Goal: Transaction & Acquisition: Purchase product/service

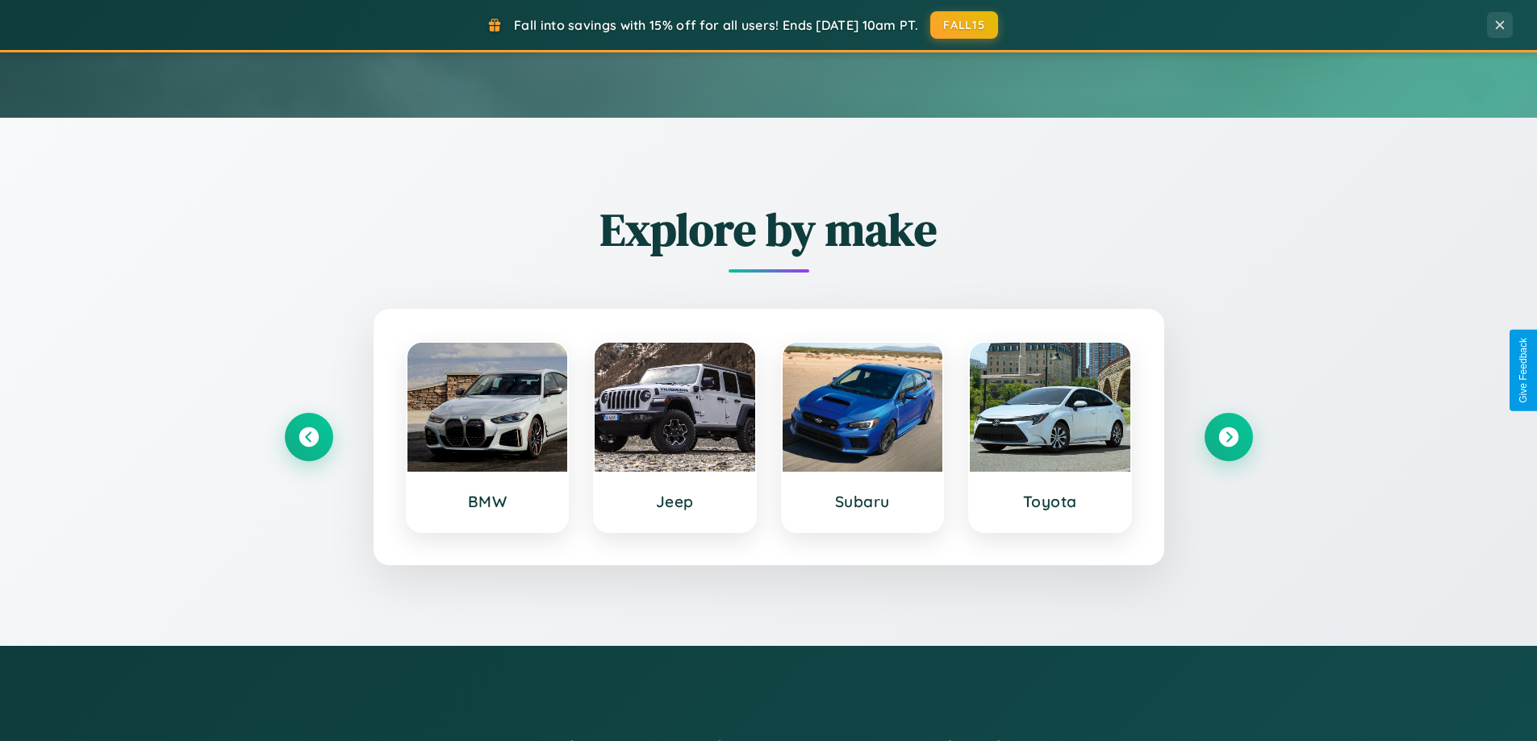
scroll to position [695, 0]
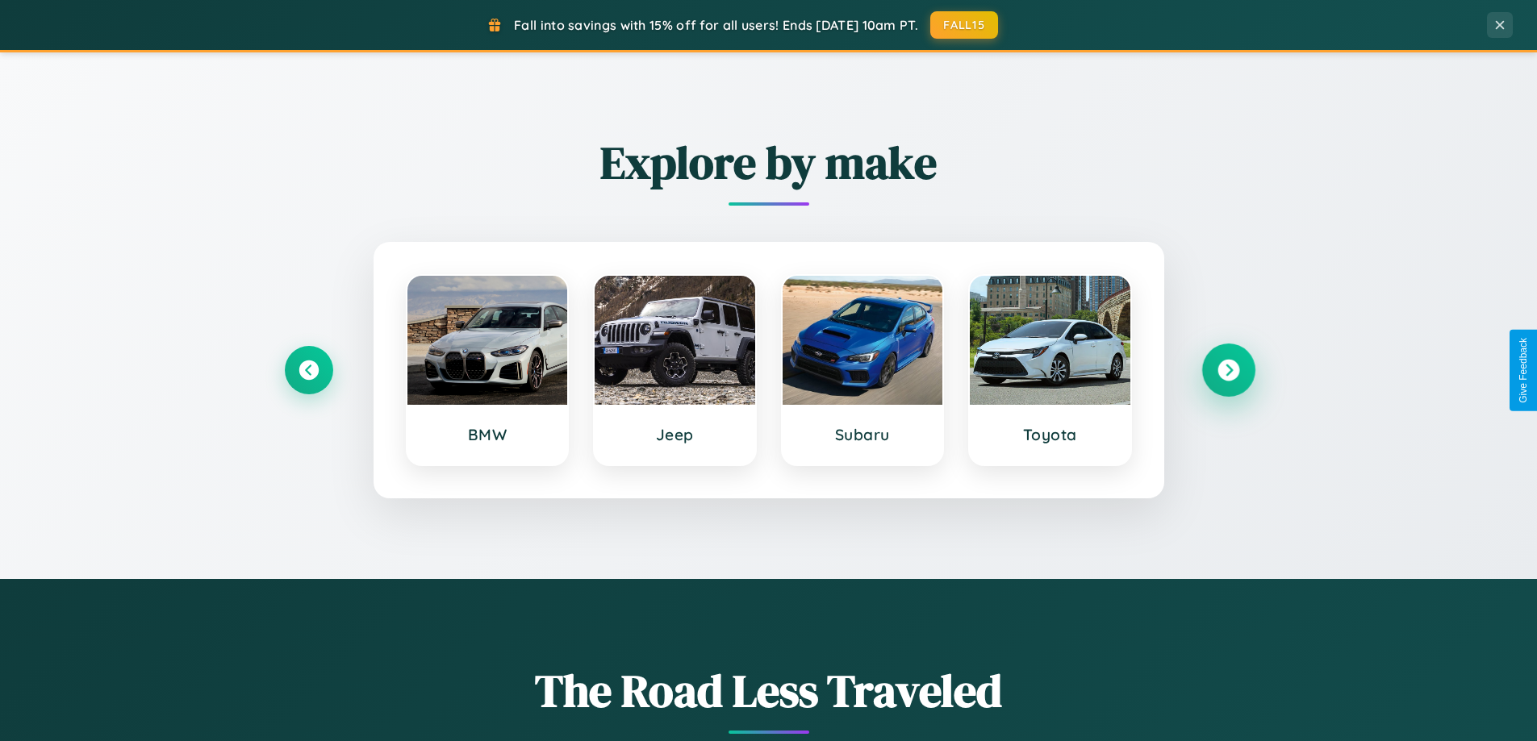
click at [1228, 370] on icon at bounding box center [1228, 371] width 22 height 22
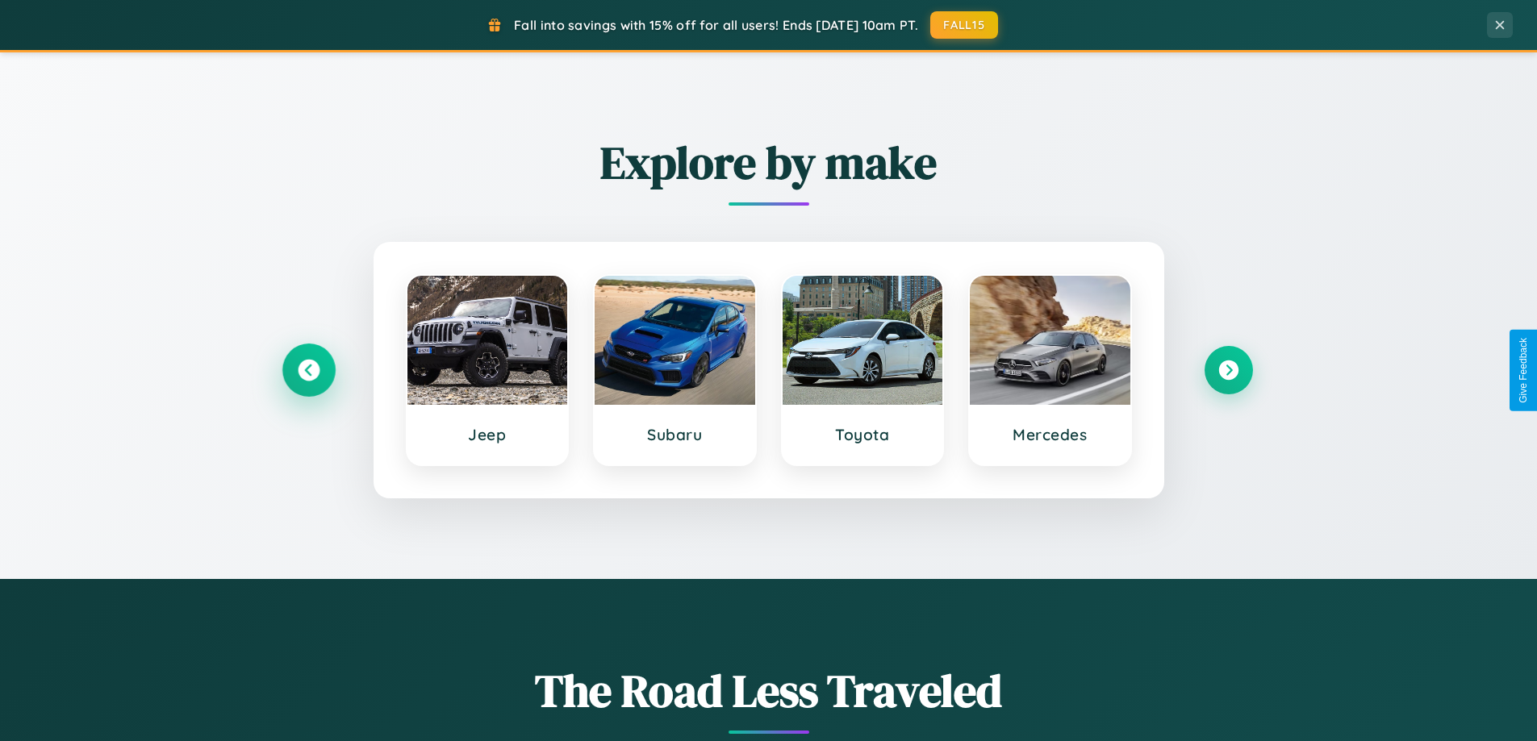
click at [308, 370] on icon at bounding box center [309, 371] width 22 height 22
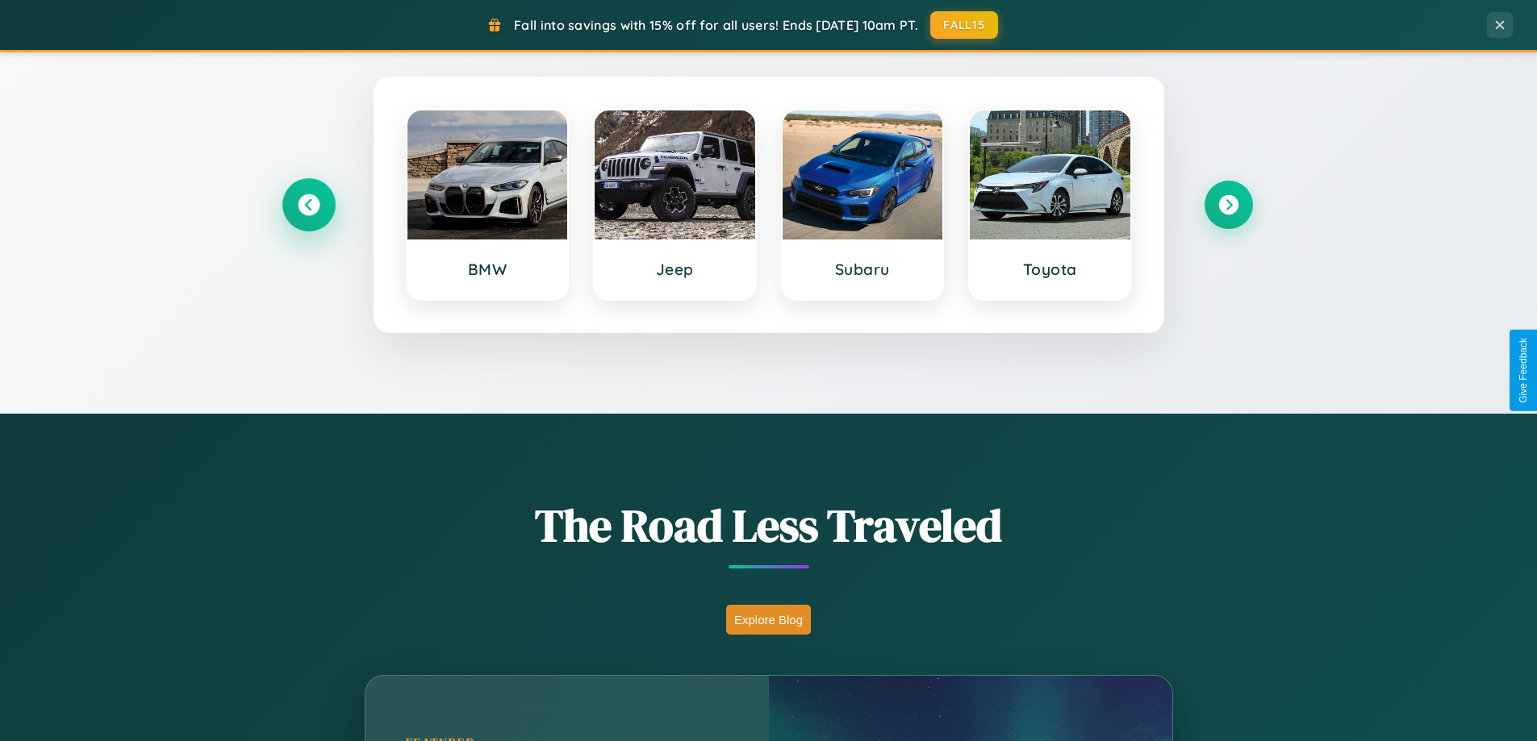
scroll to position [1110, 0]
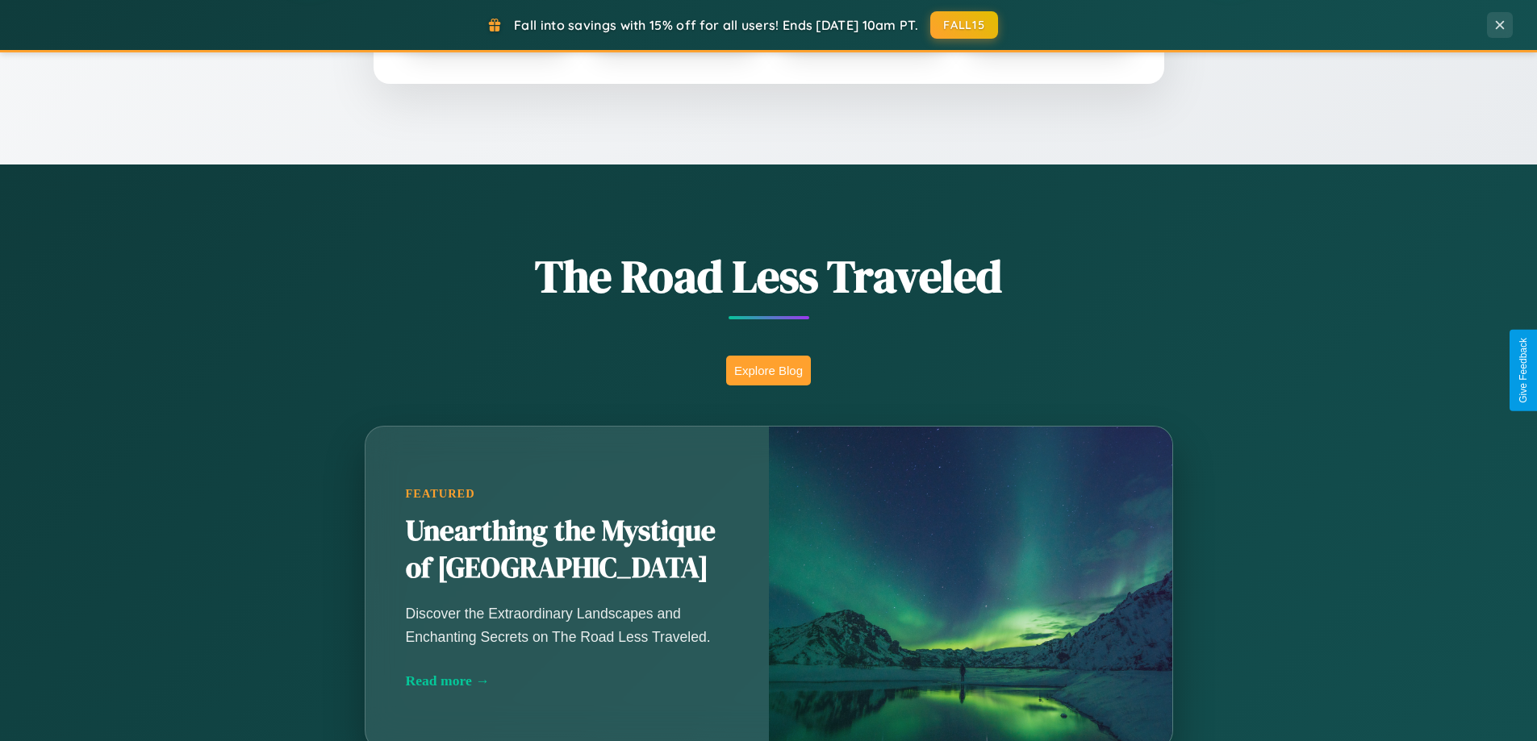
click at [768, 370] on button "Explore Blog" at bounding box center [768, 371] width 85 height 30
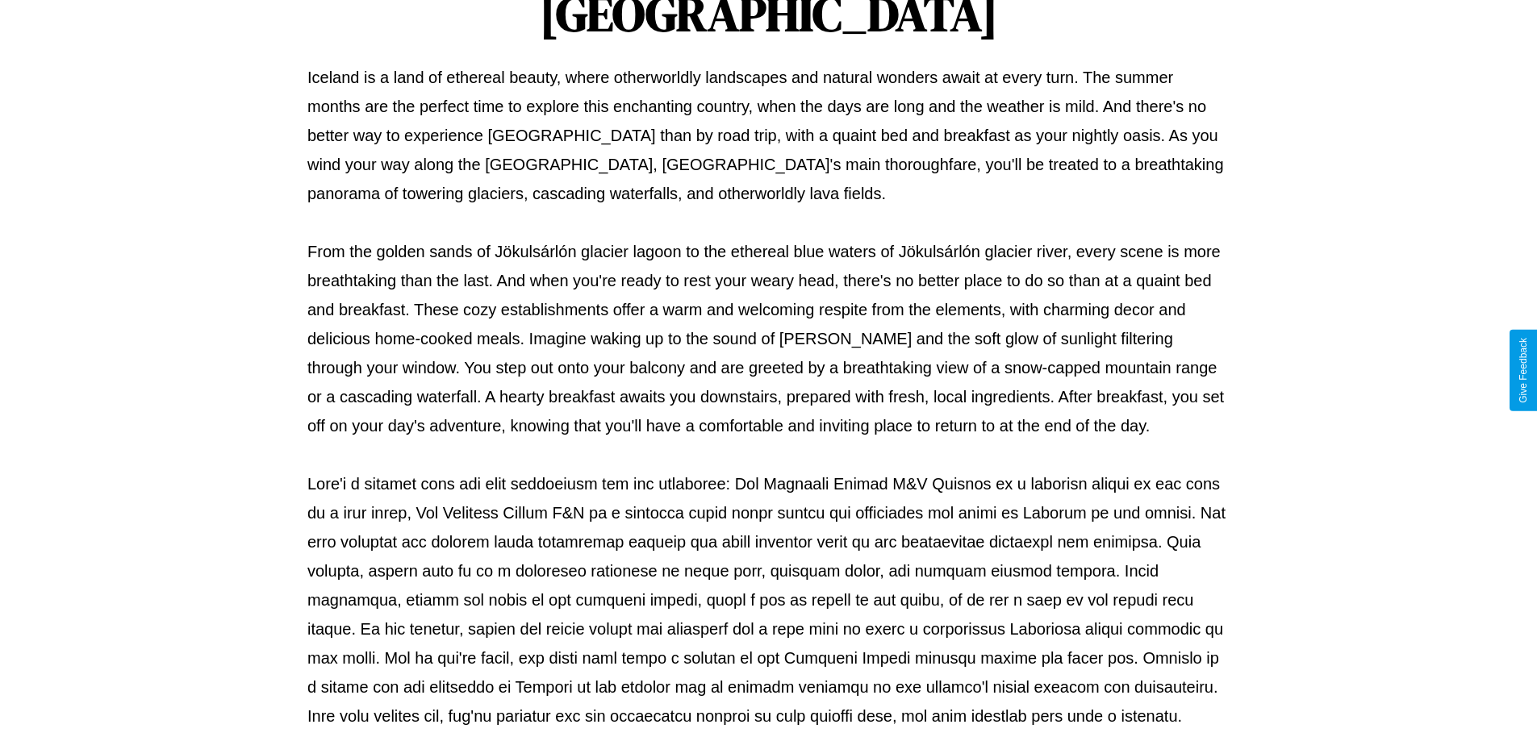
scroll to position [522, 0]
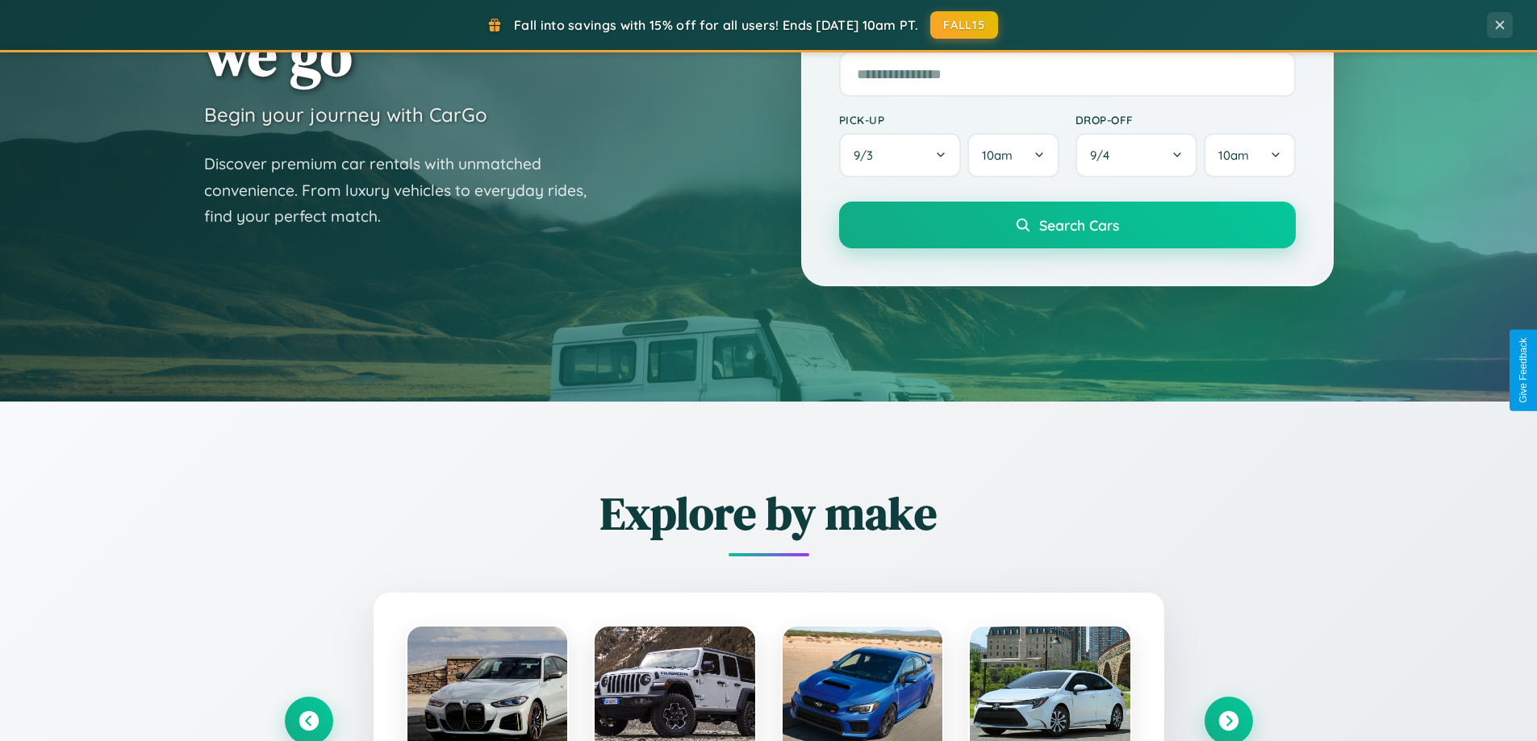
scroll to position [48, 0]
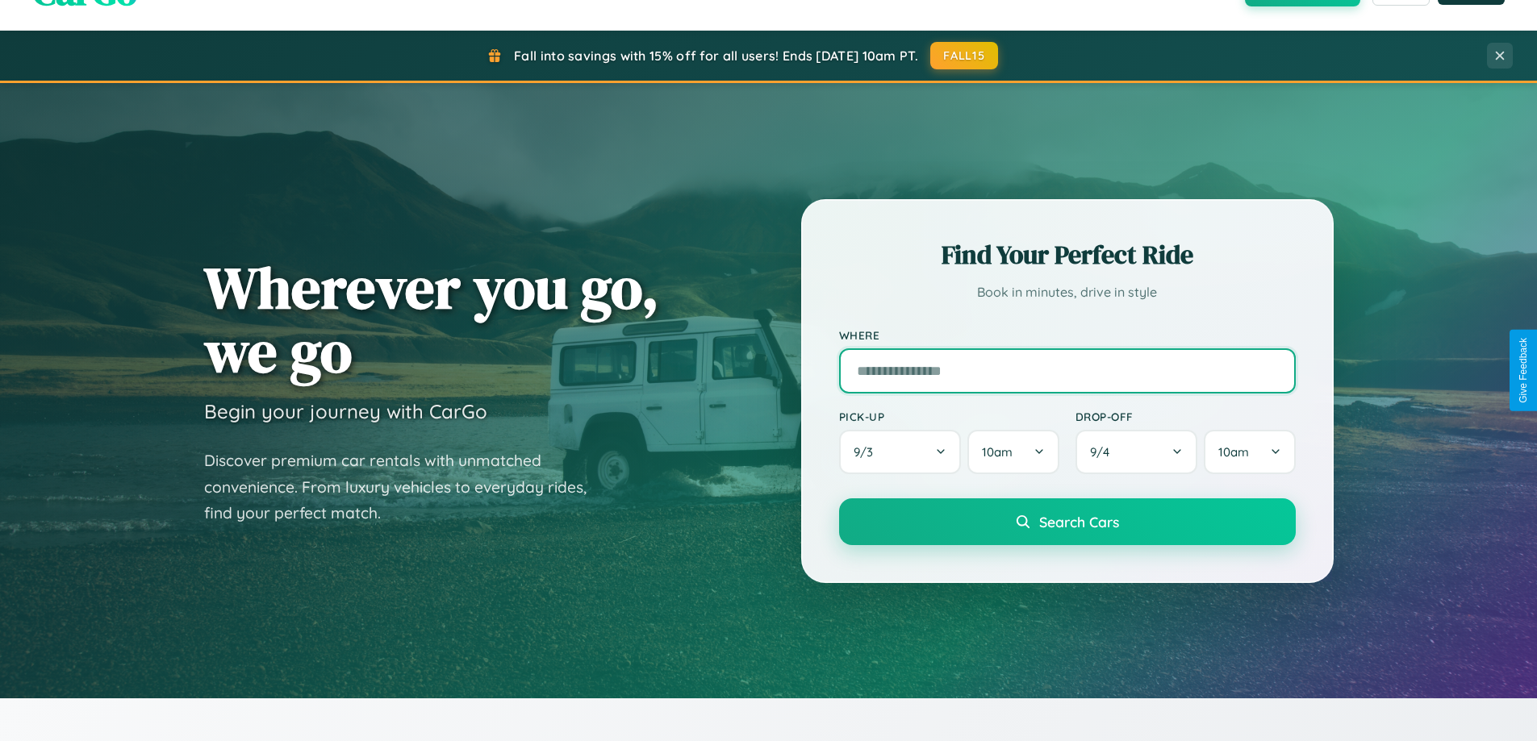
click at [1066, 370] on input "text" at bounding box center [1067, 370] width 457 height 45
type input "*********"
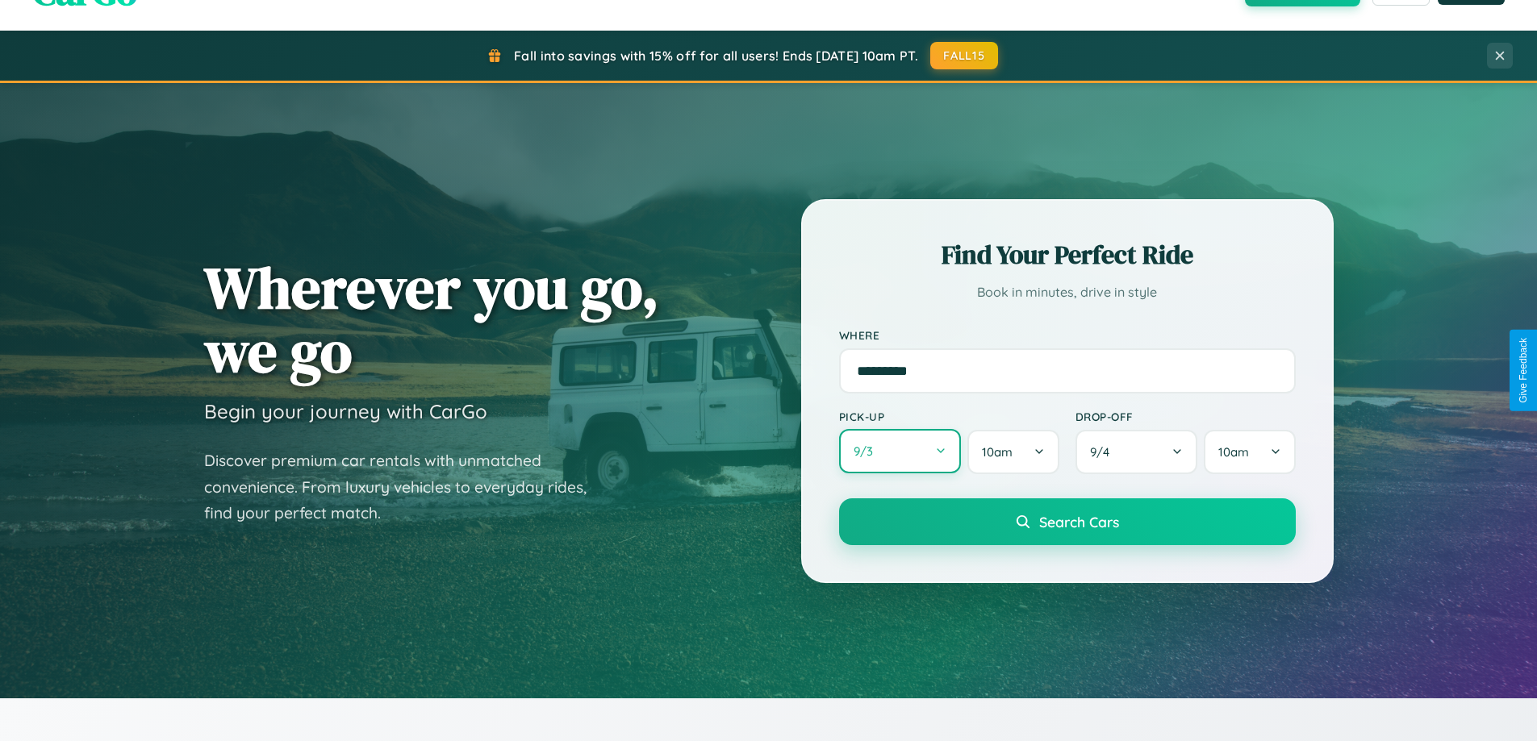
click at [899, 452] on button "9 / 3" at bounding box center [900, 451] width 123 height 44
select select "*"
select select "****"
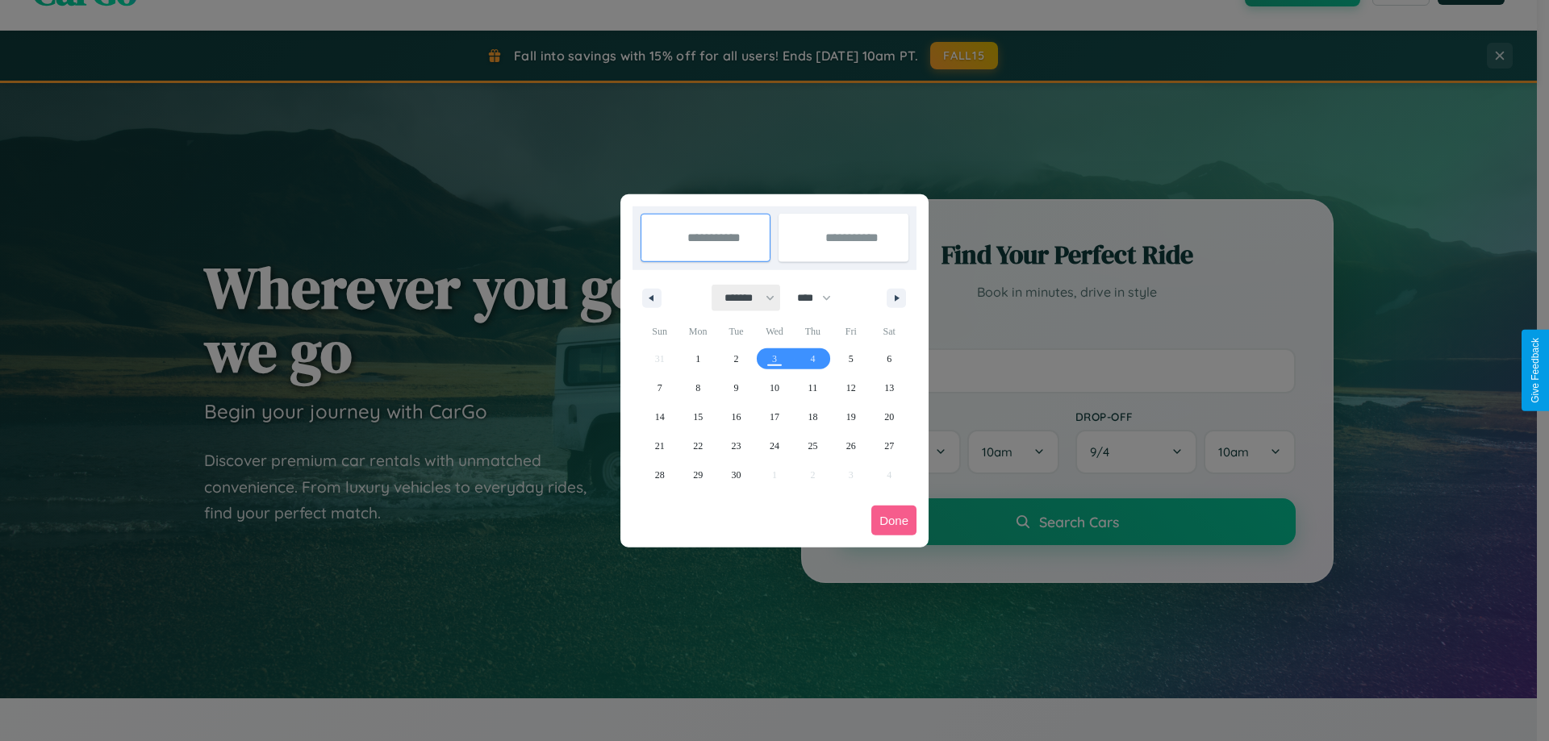
drag, startPoint x: 742, startPoint y: 298, endPoint x: 774, endPoint y: 323, distance: 41.3
click at [742, 298] on select "******* ******** ***** ***** *** **** **** ****** ********* ******* ******** **…" at bounding box center [746, 298] width 69 height 27
select select "*"
drag, startPoint x: 821, startPoint y: 298, endPoint x: 774, endPoint y: 323, distance: 53.4
click at [821, 298] on select "**** **** **** **** **** **** **** **** **** **** **** **** **** **** **** ****…" at bounding box center [813, 298] width 48 height 27
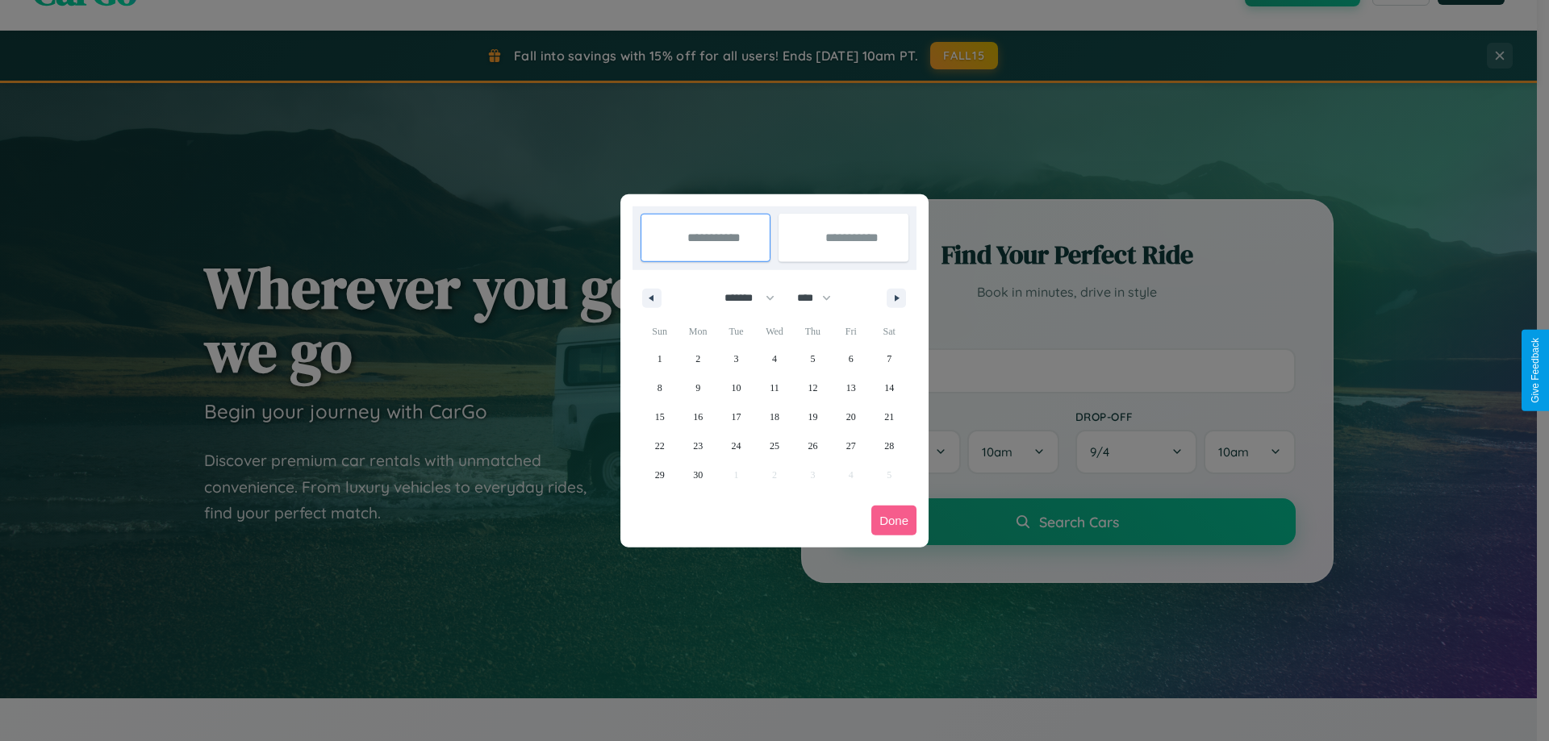
select select "****"
click at [736, 358] on span "2" at bounding box center [736, 358] width 5 height 29
type input "**********"
click at [812, 358] on span "4" at bounding box center [812, 358] width 5 height 29
type input "**********"
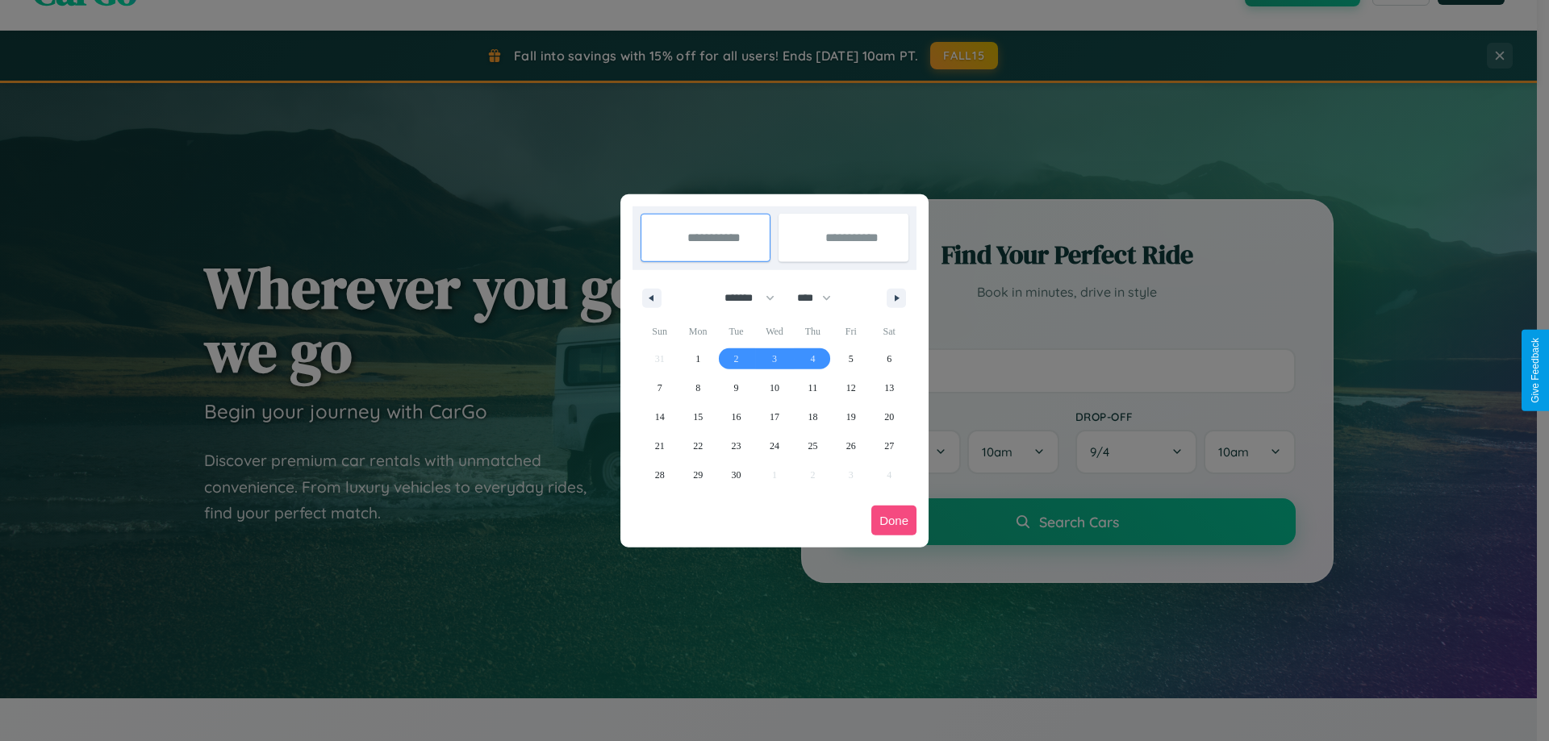
click at [894, 520] on button "Done" at bounding box center [893, 521] width 45 height 30
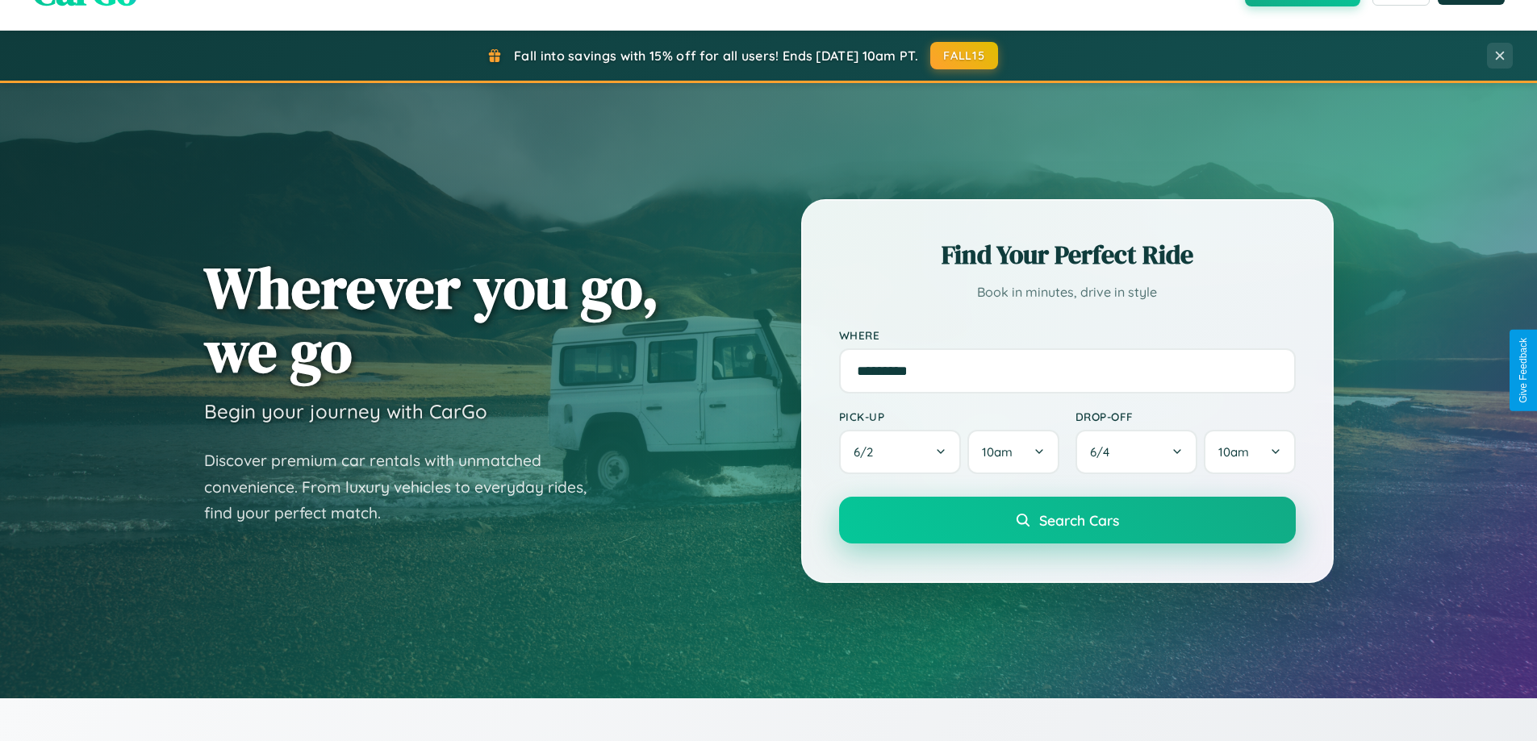
click at [1066, 520] on span "Search Cars" at bounding box center [1079, 520] width 80 height 18
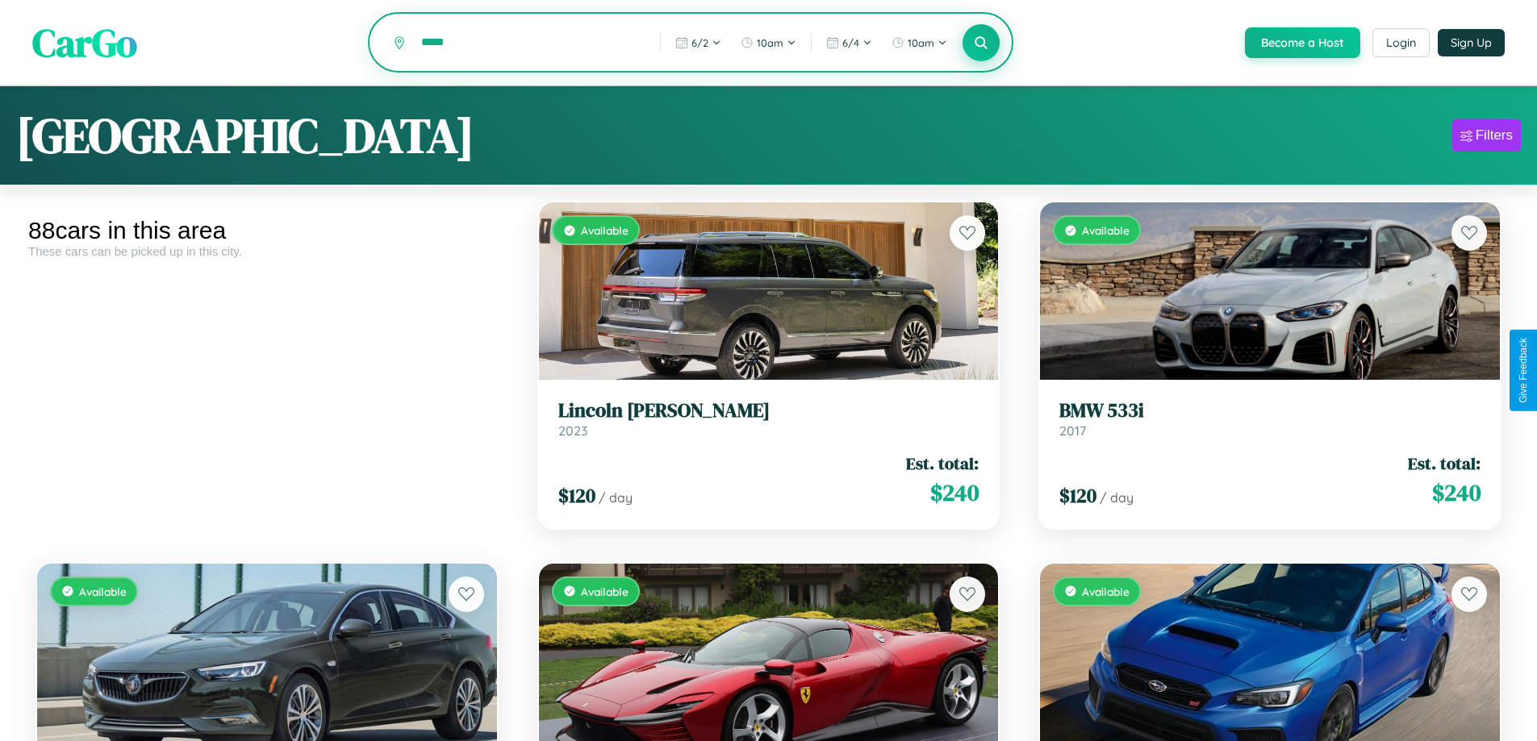
type input "*****"
click at [980, 44] on icon at bounding box center [981, 42] width 15 height 15
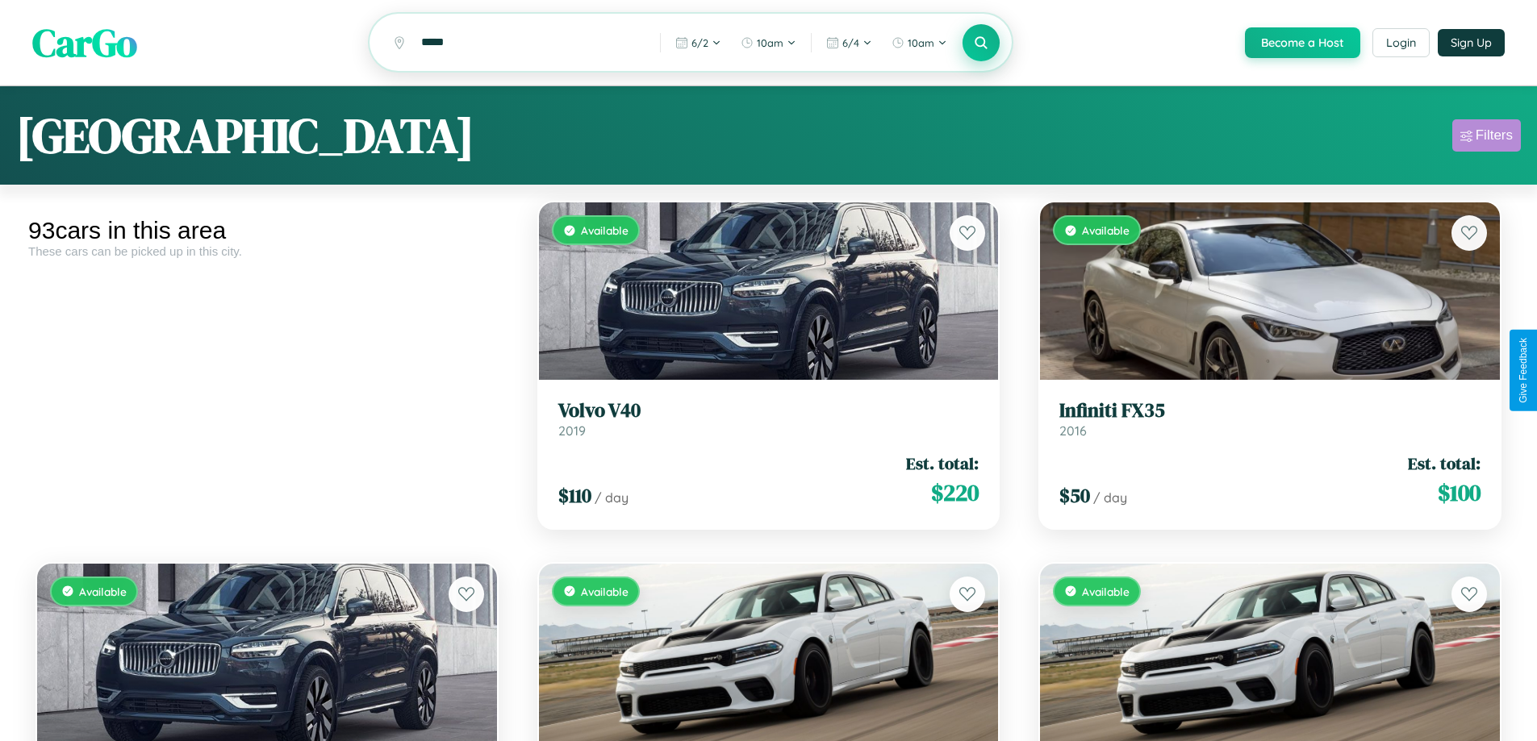
click at [1486, 138] on div "Filters" at bounding box center [1493, 135] width 37 height 16
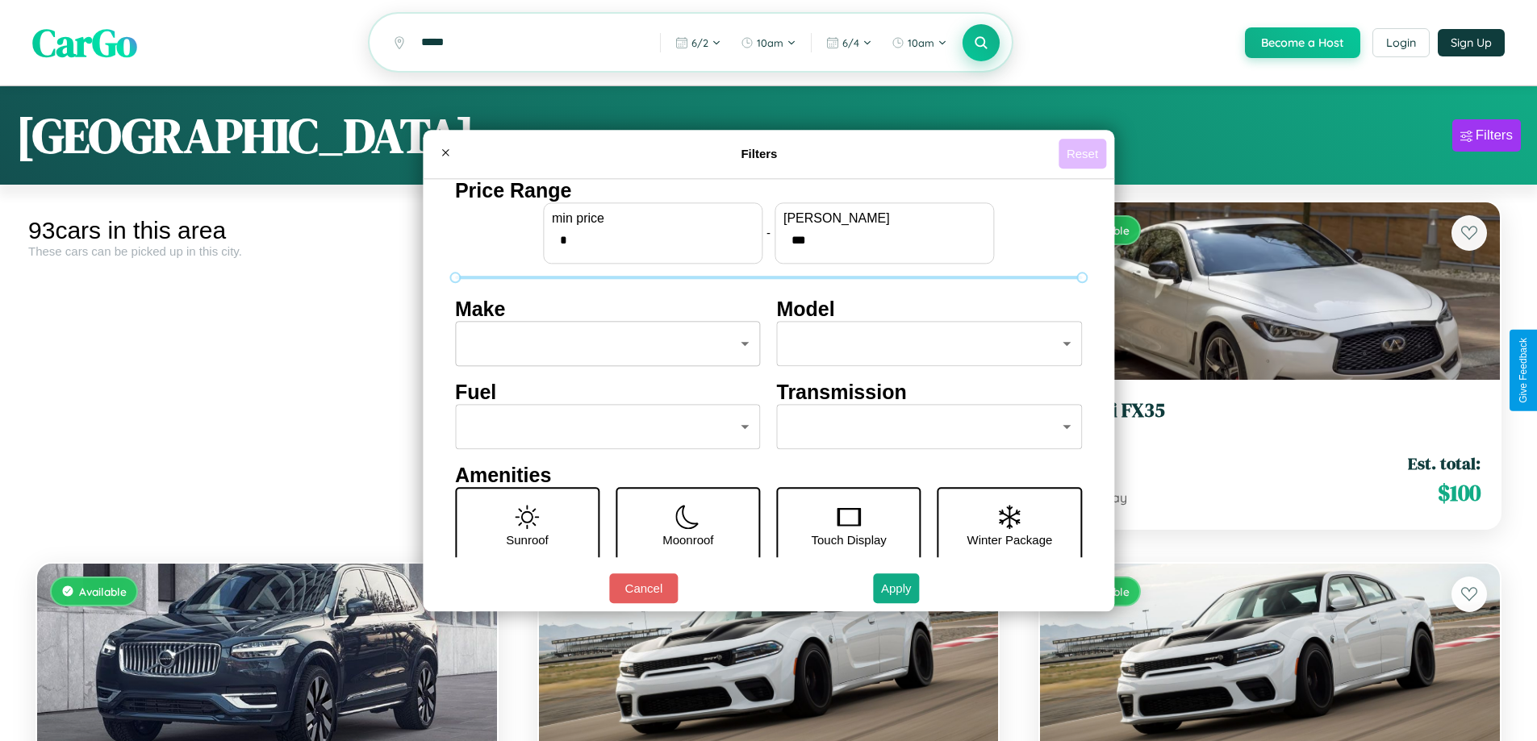
click at [1084, 153] on button "Reset" at bounding box center [1082, 154] width 48 height 30
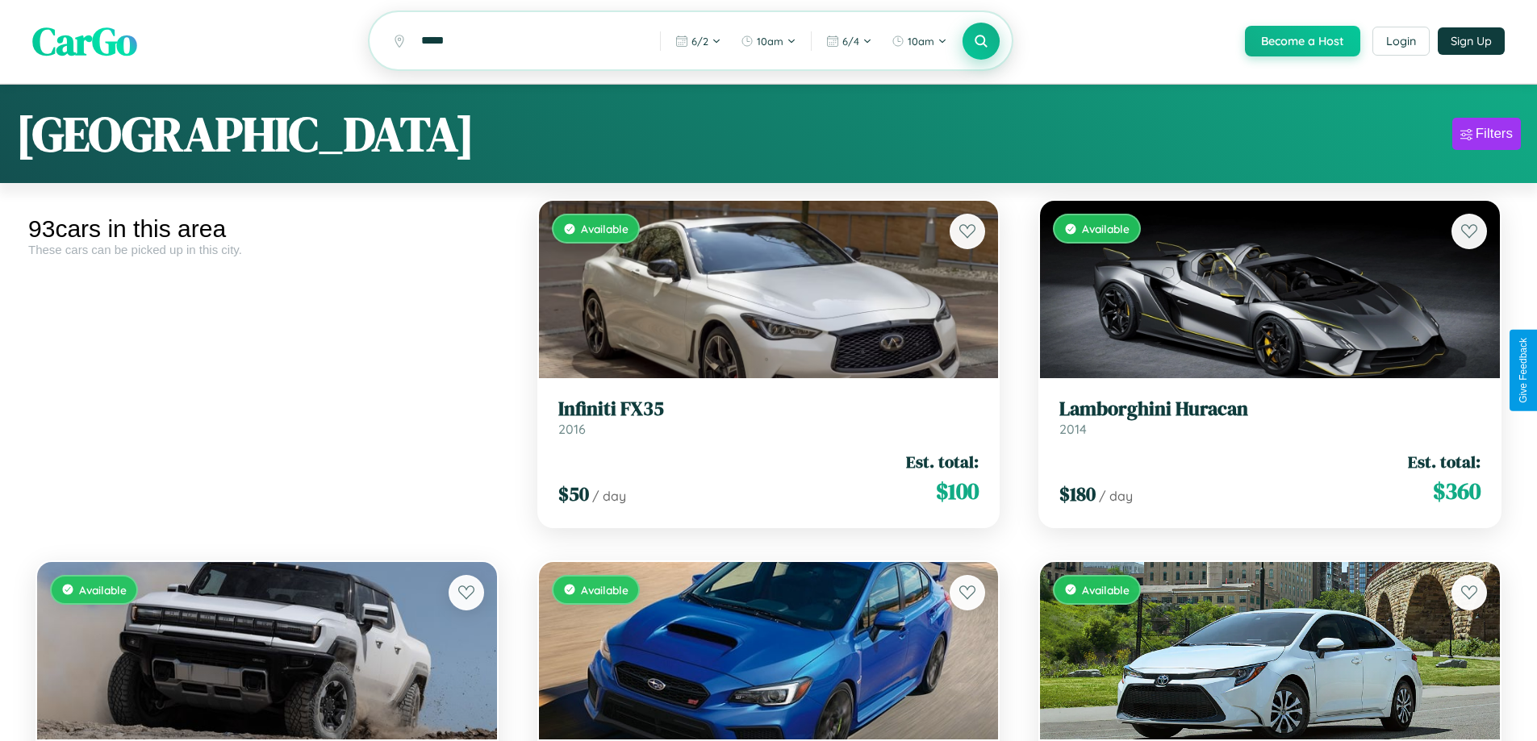
scroll to position [10339, 0]
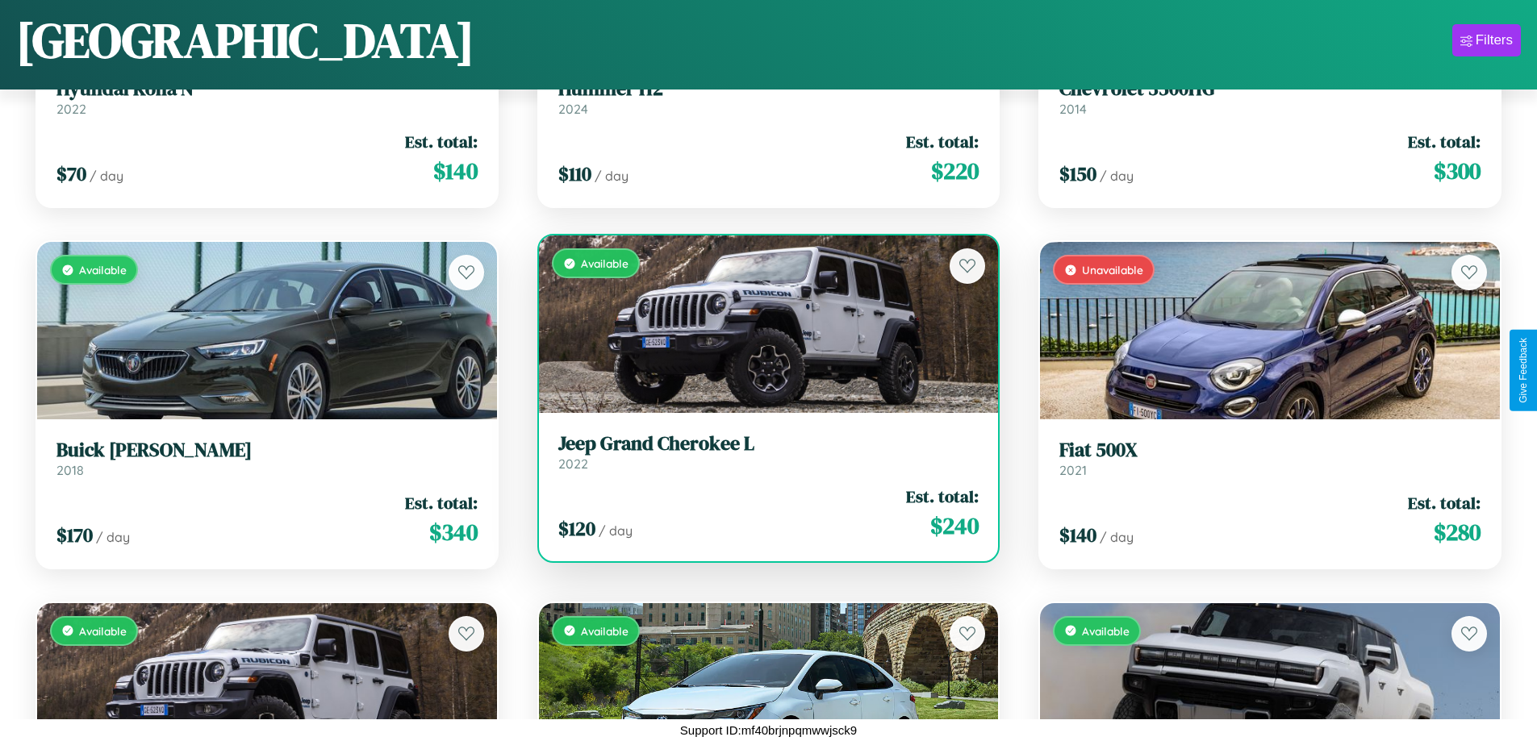
click at [761, 324] on div "Available" at bounding box center [769, 324] width 460 height 177
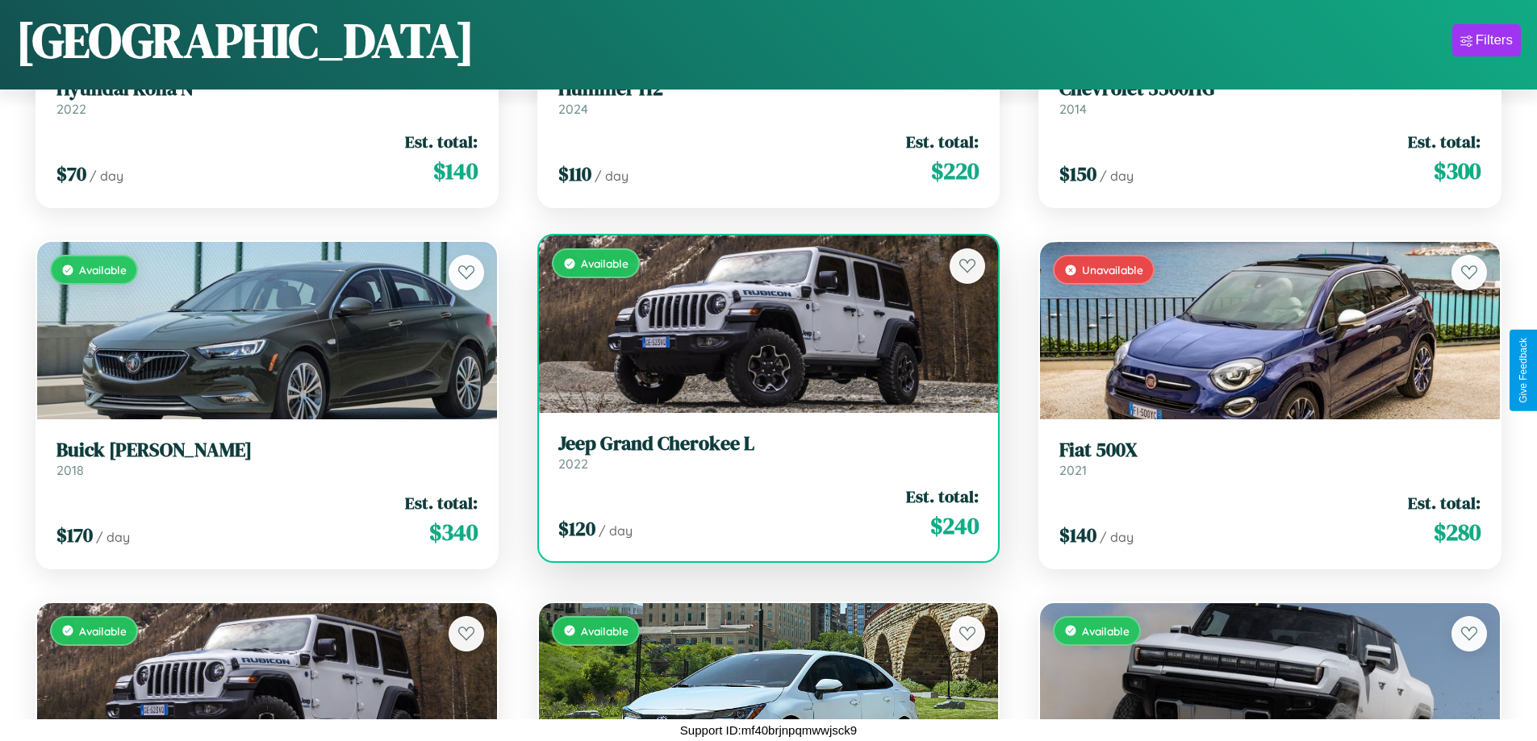
click at [761, 324] on div "Available" at bounding box center [769, 324] width 460 height 177
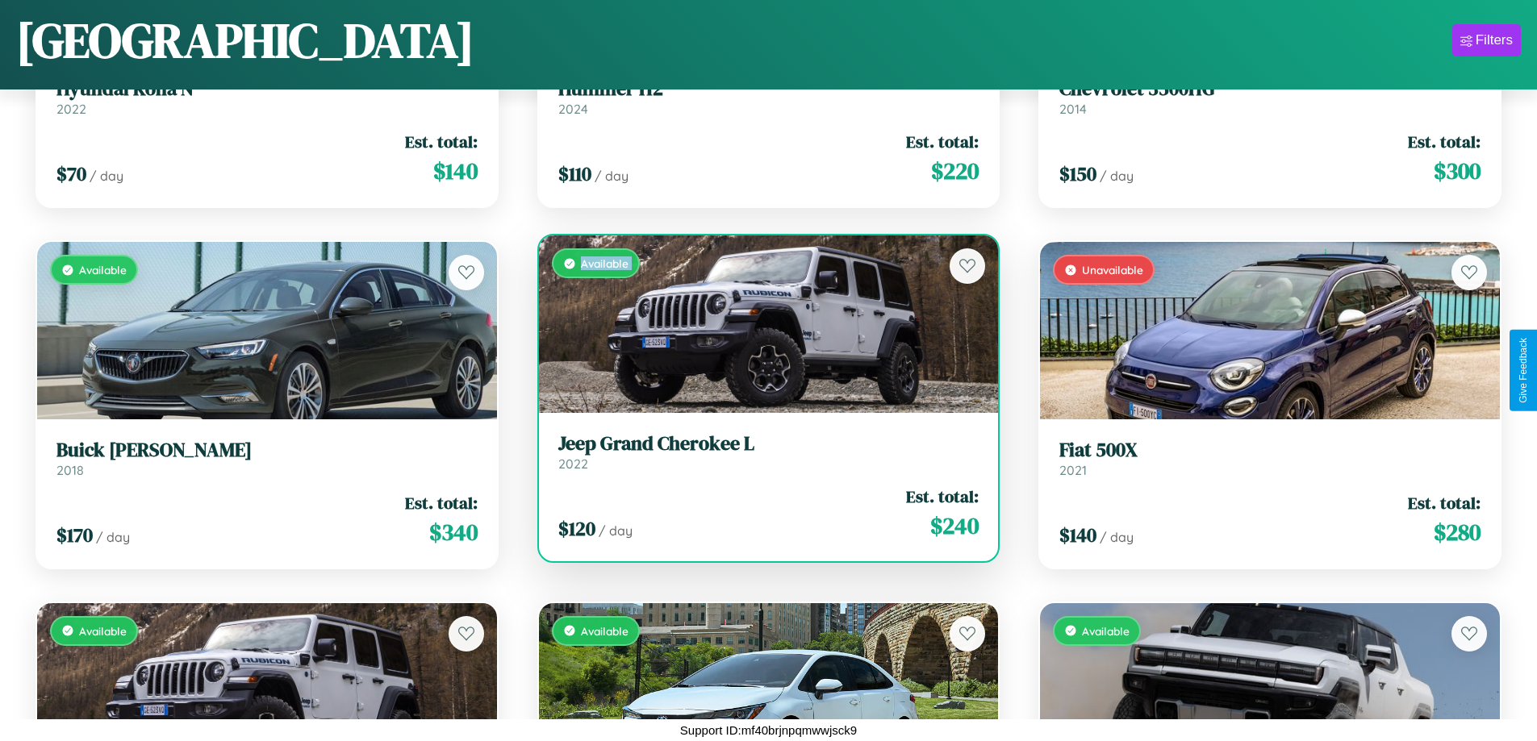
click at [761, 324] on div "Available" at bounding box center [769, 324] width 460 height 177
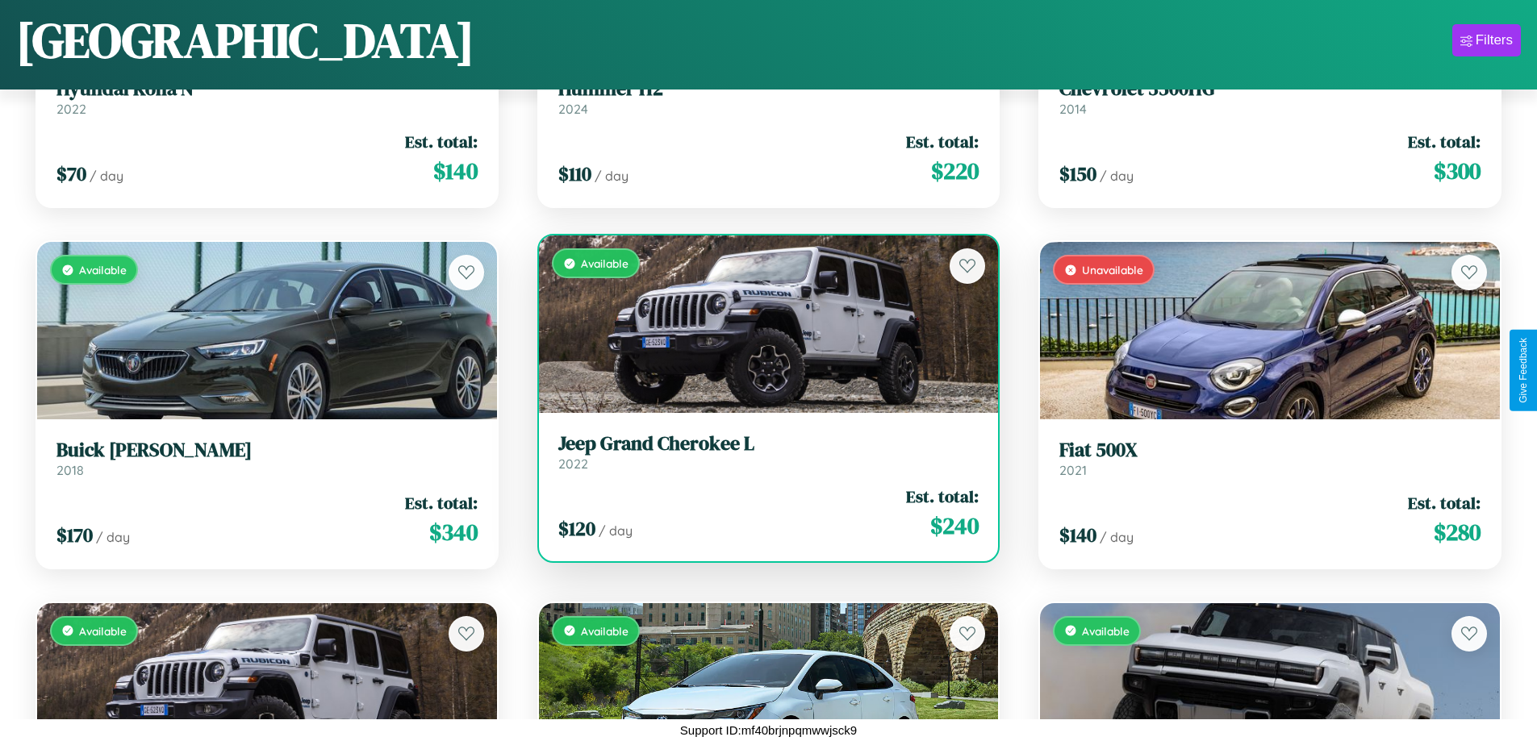
click at [761, 324] on div "Available" at bounding box center [769, 324] width 460 height 177
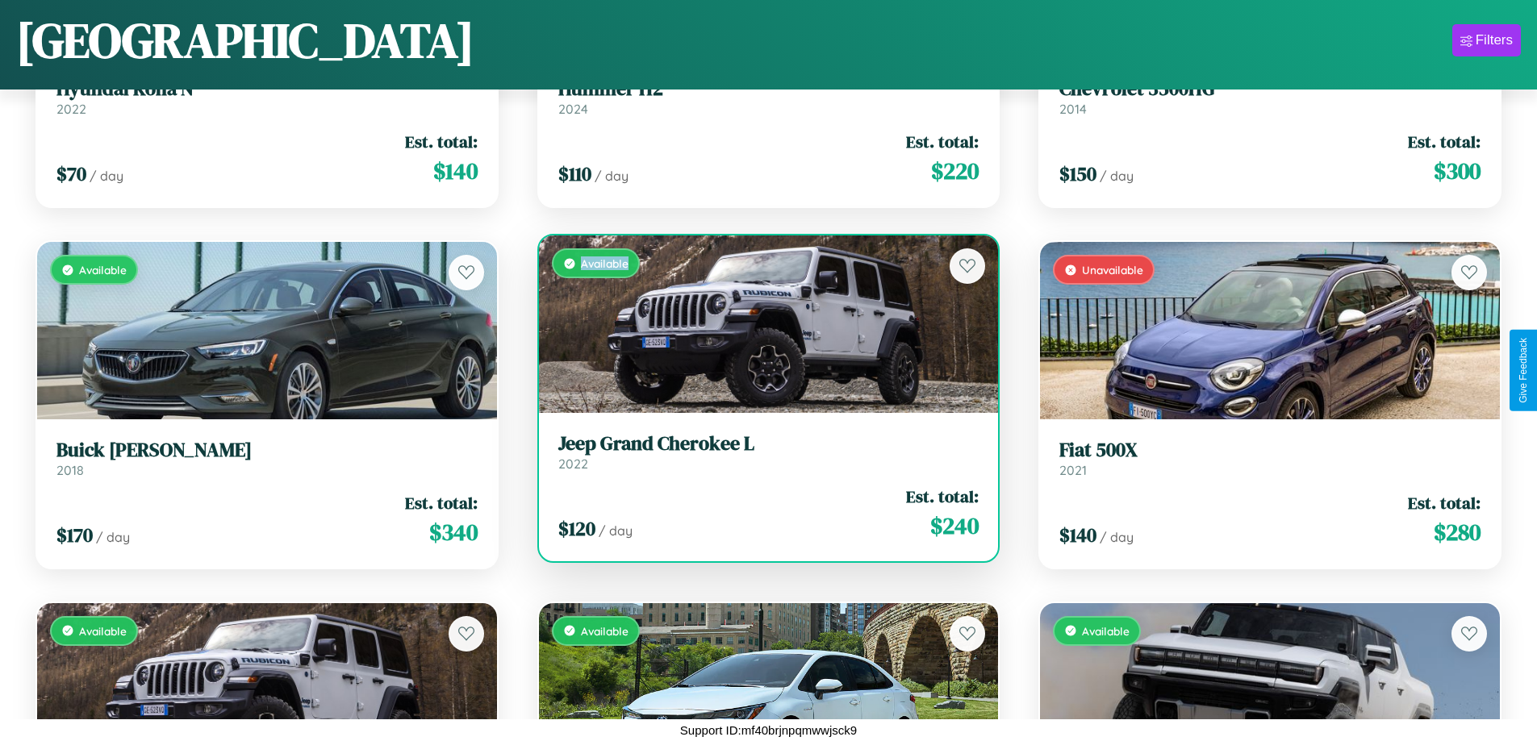
click at [761, 324] on div "Available" at bounding box center [769, 324] width 460 height 177
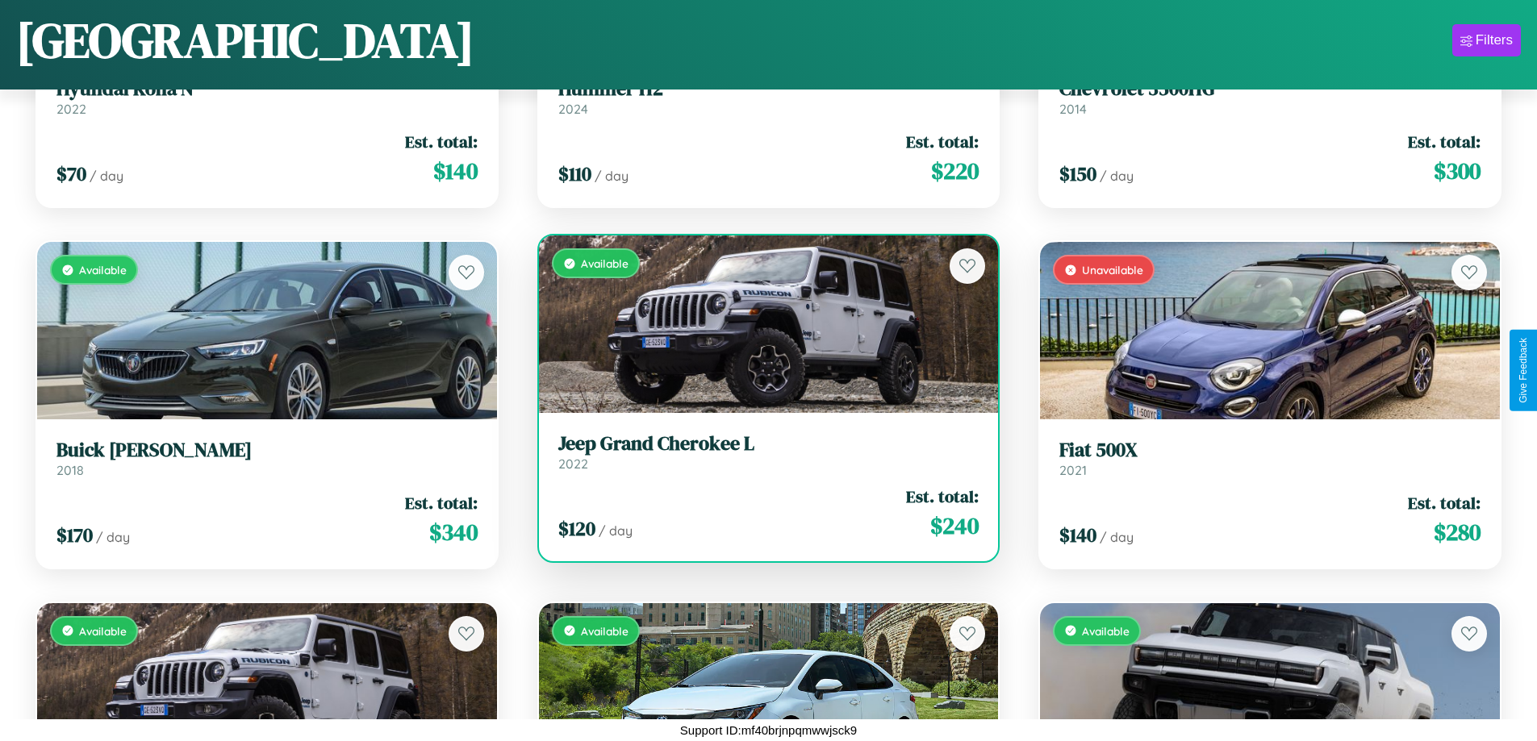
click at [761, 452] on h3 "Jeep Grand Cherokee L" at bounding box center [768, 443] width 421 height 23
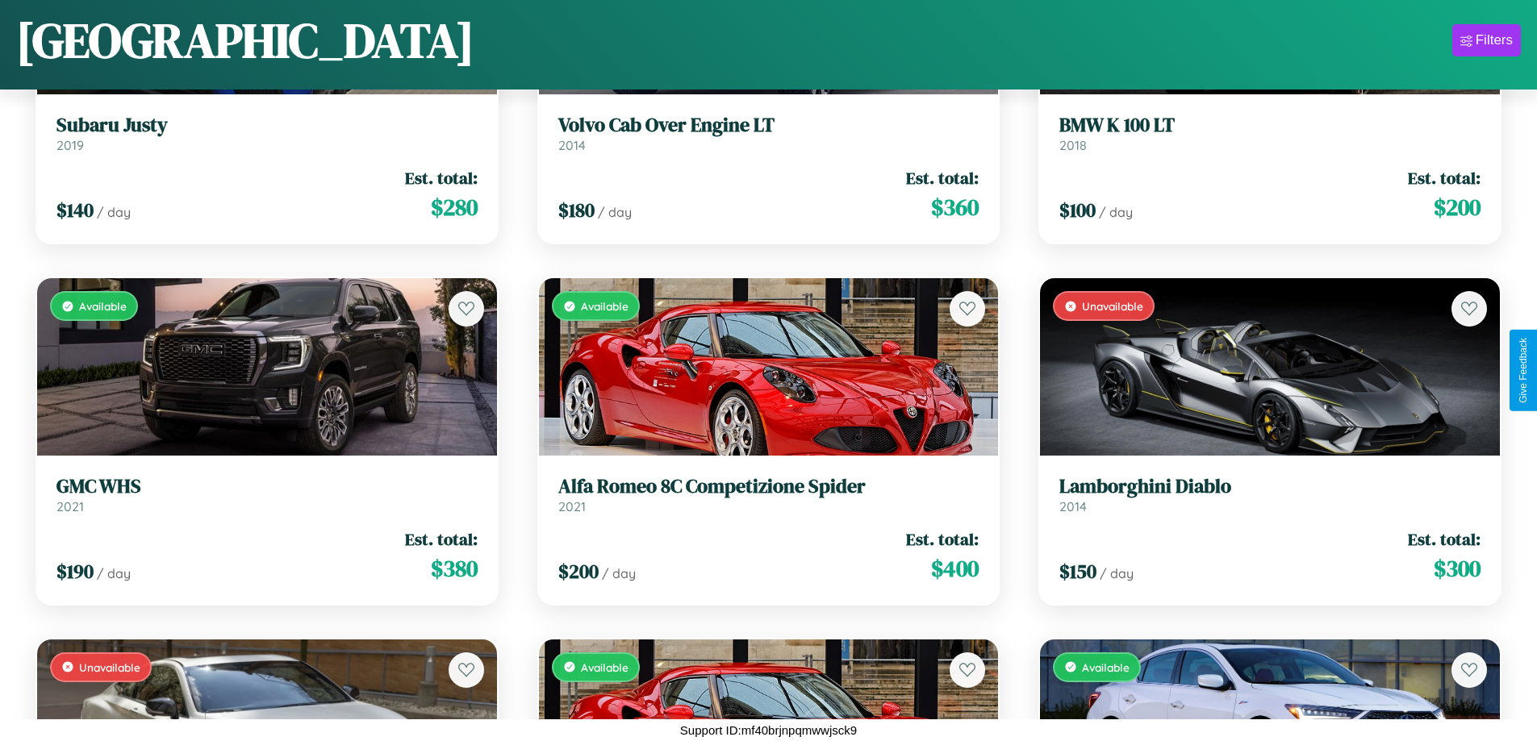
scroll to position [4561, 0]
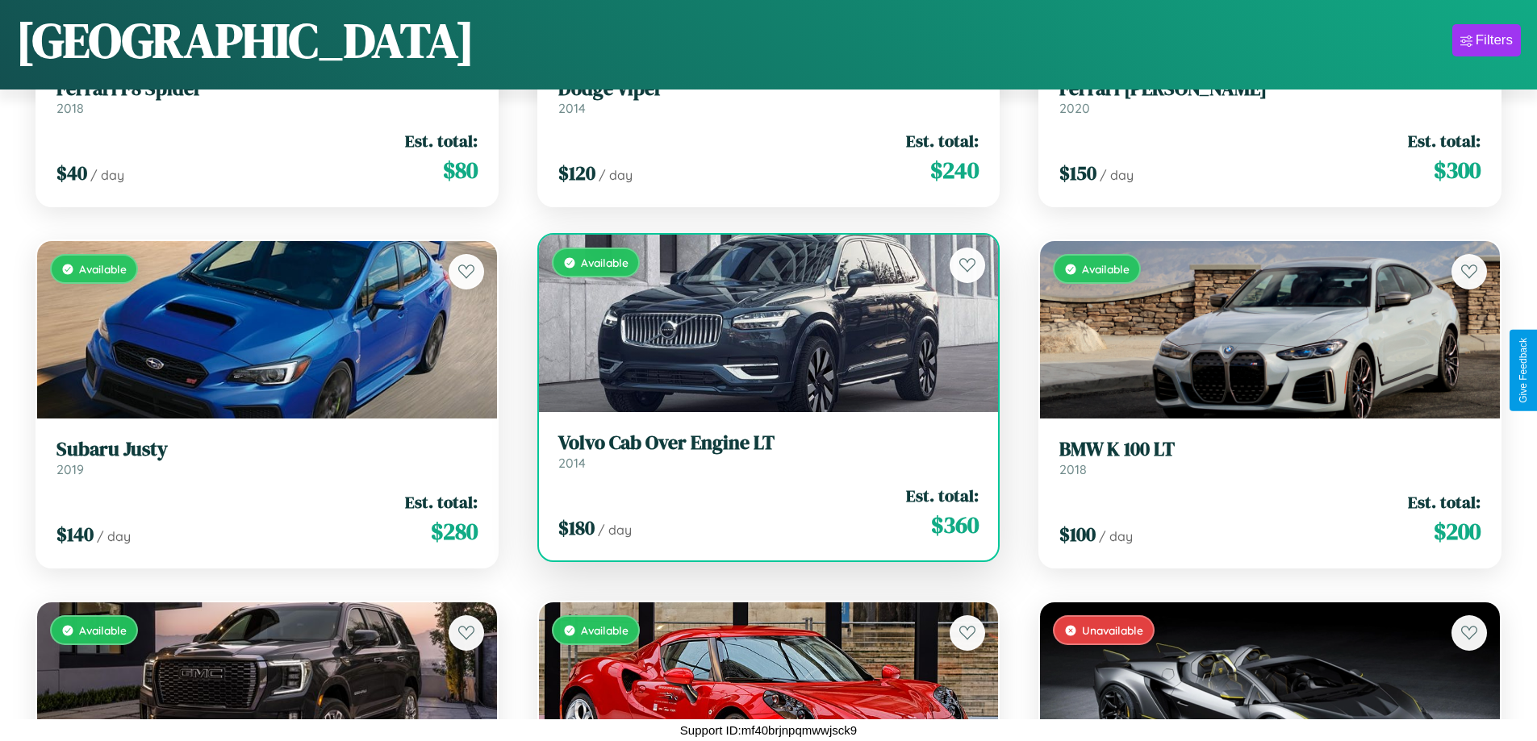
click at [761, 451] on h3 "Volvo Cab Over Engine LT" at bounding box center [768, 443] width 421 height 23
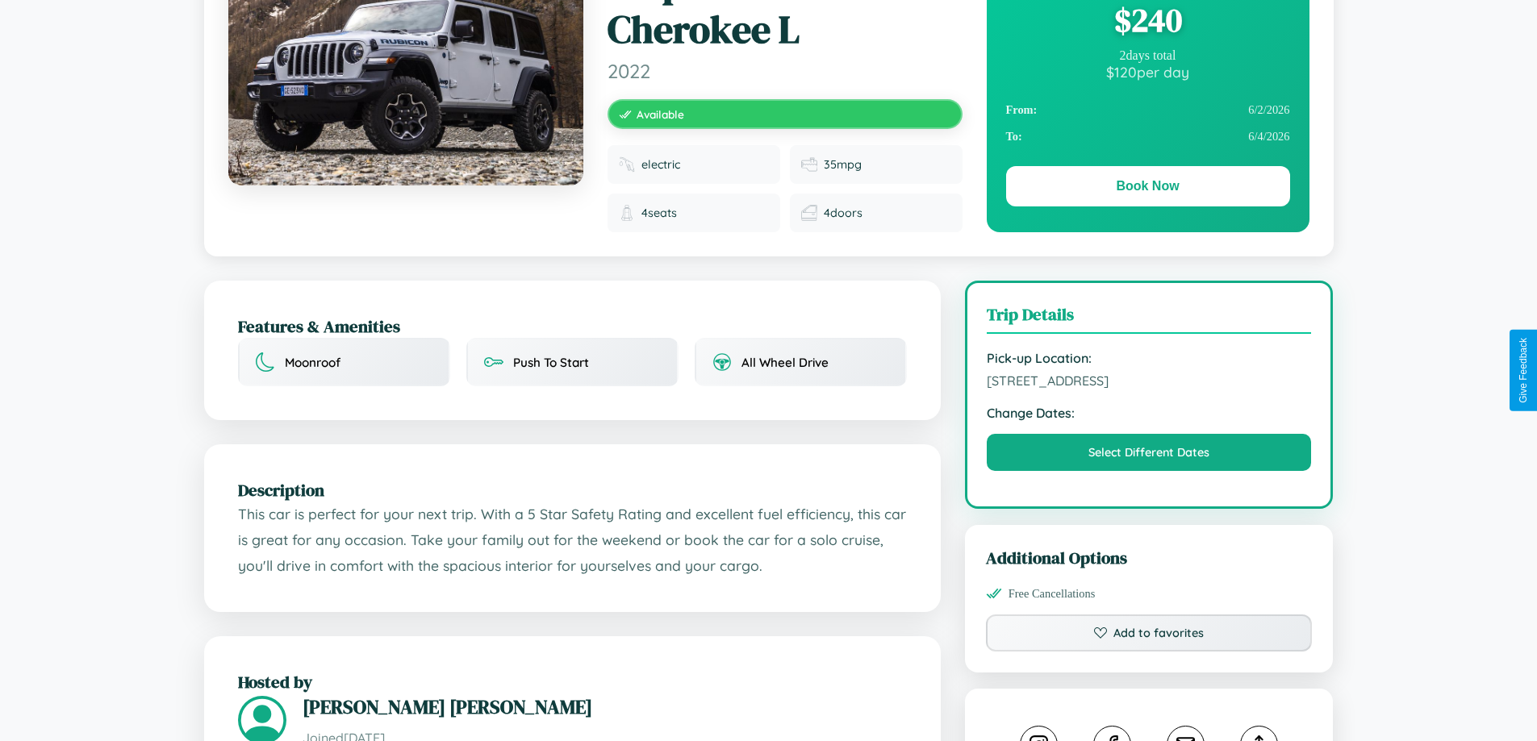
scroll to position [432, 0]
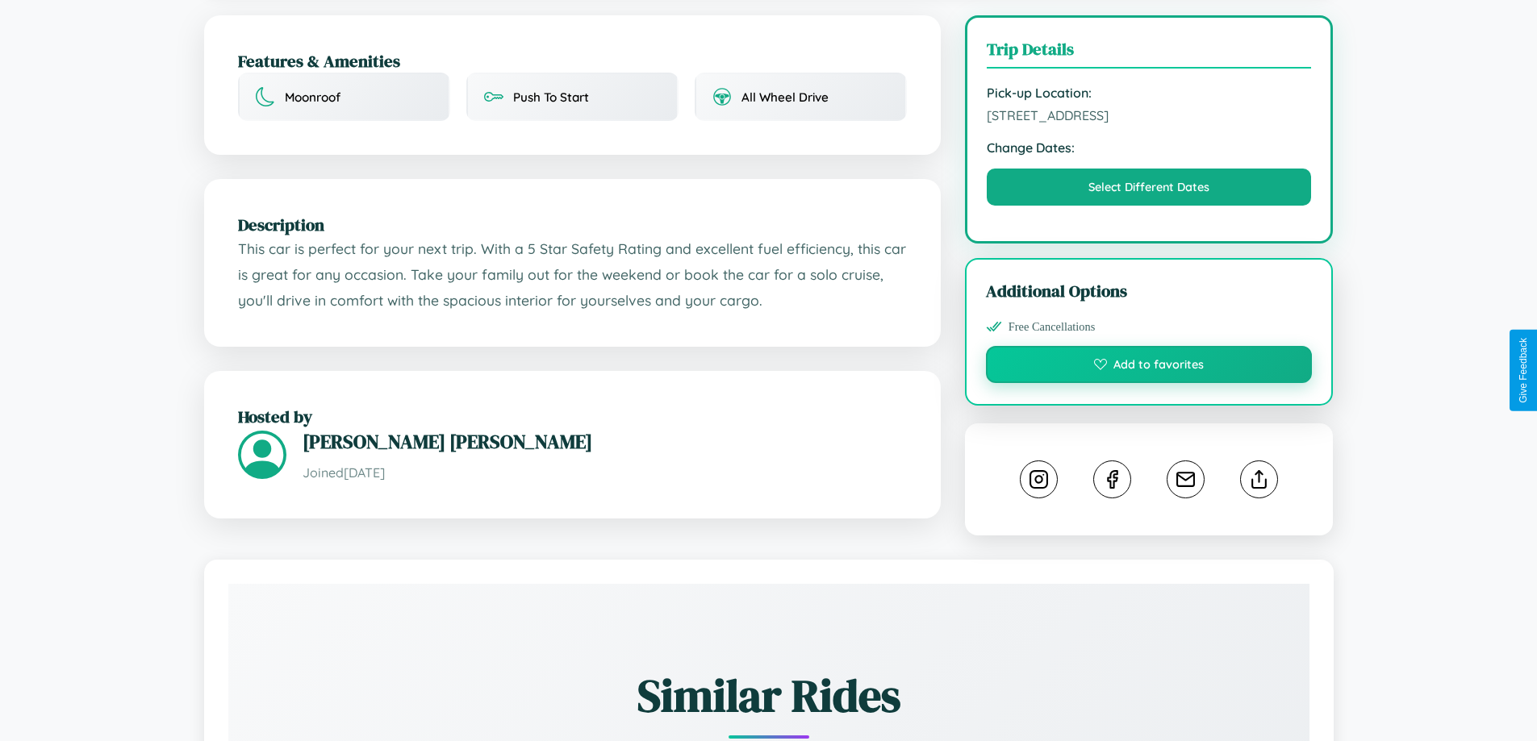
click at [1149, 368] on button "Add to favorites" at bounding box center [1149, 364] width 327 height 37
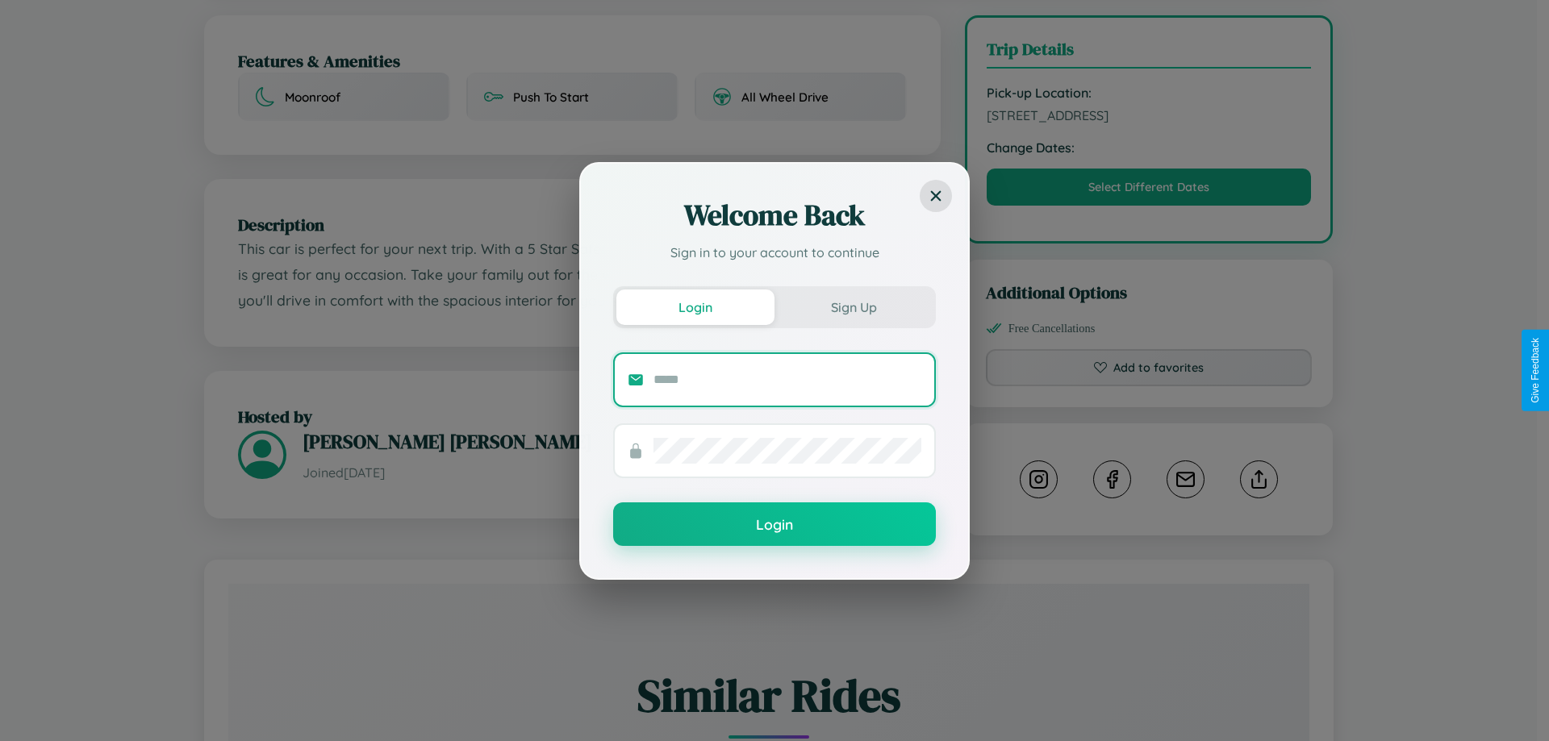
click at [787, 379] on input "text" at bounding box center [787, 380] width 268 height 26
type input "**********"
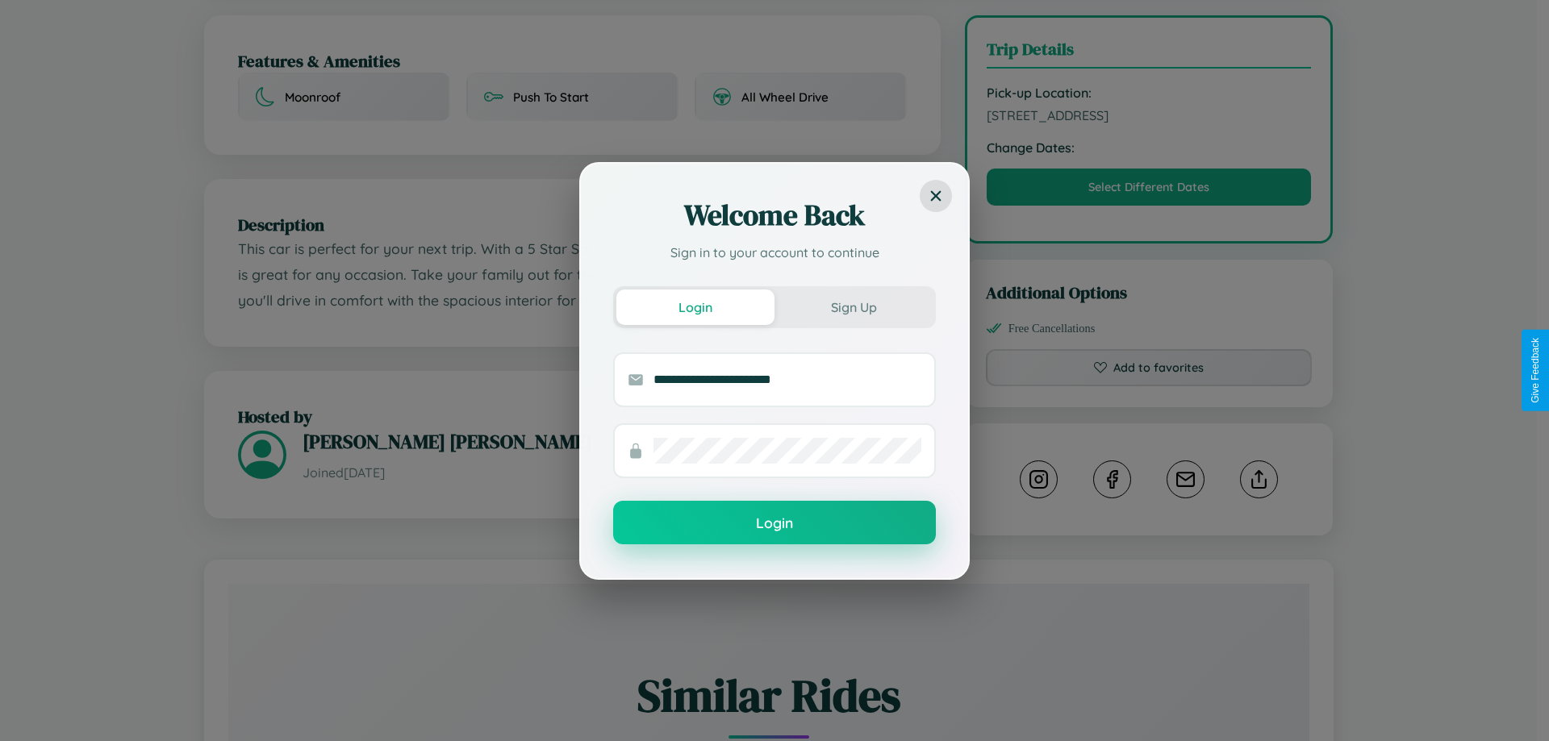
click at [774, 523] on button "Login" at bounding box center [774, 523] width 323 height 44
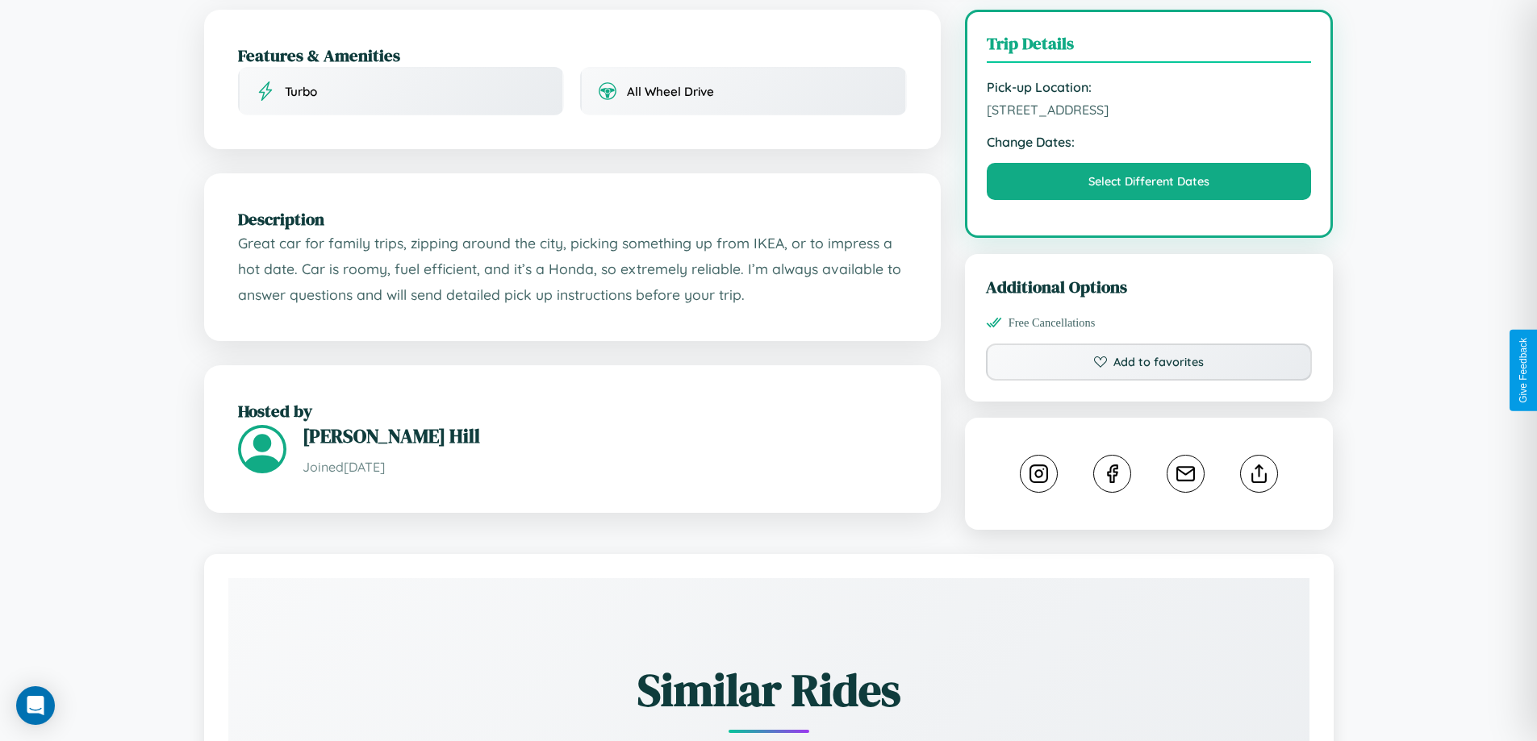
scroll to position [543, 0]
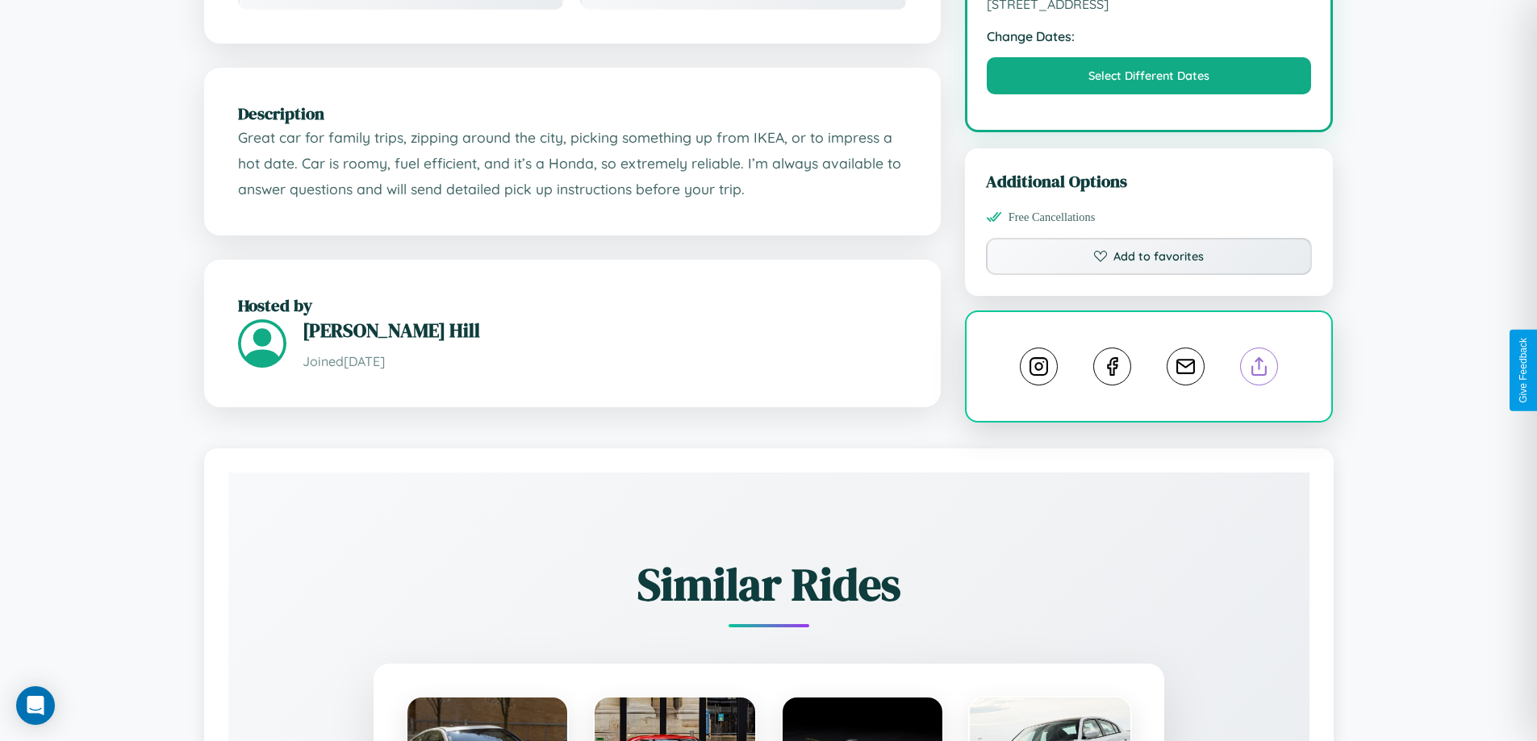
click at [1259, 369] on line at bounding box center [1259, 363] width 0 height 11
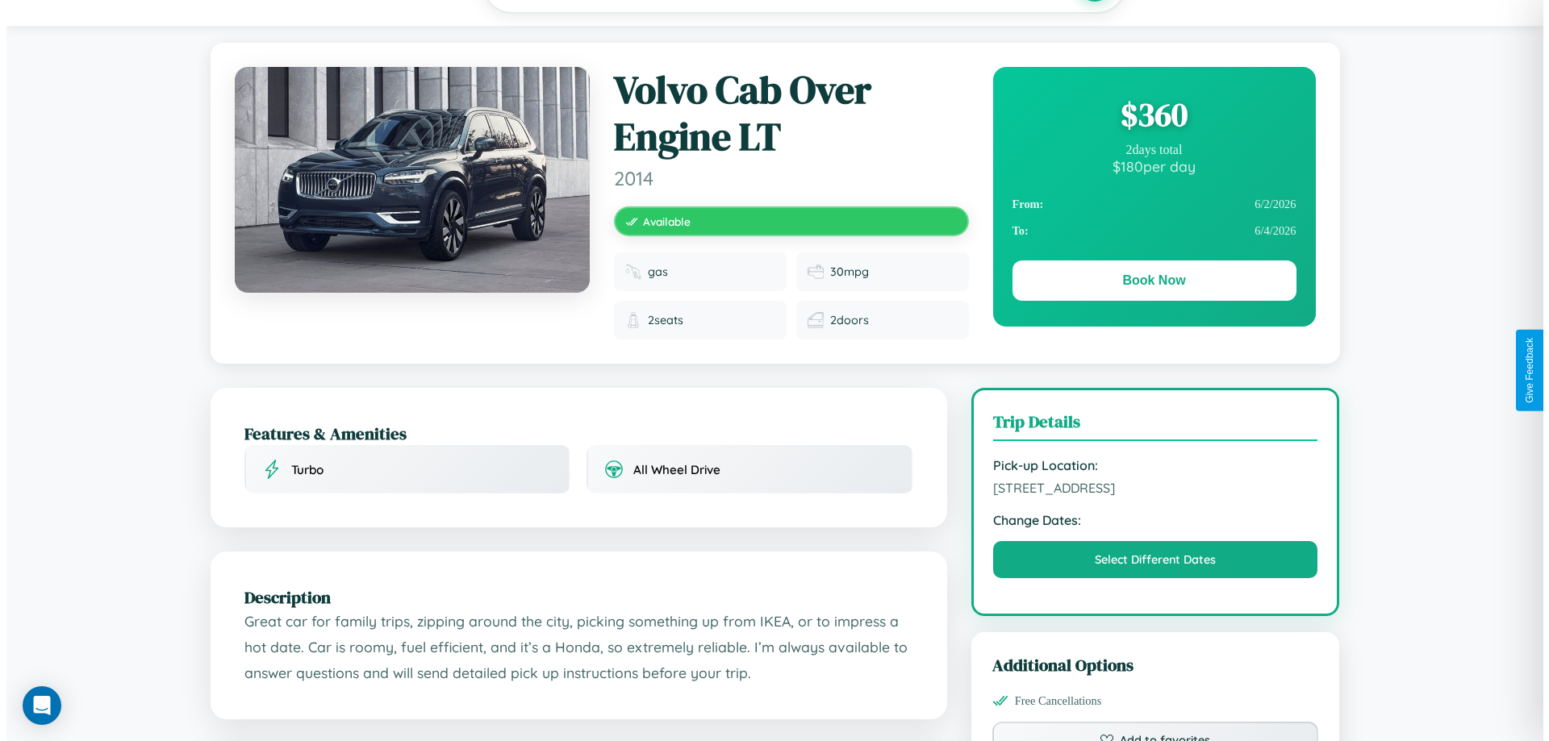
scroll to position [0, 0]
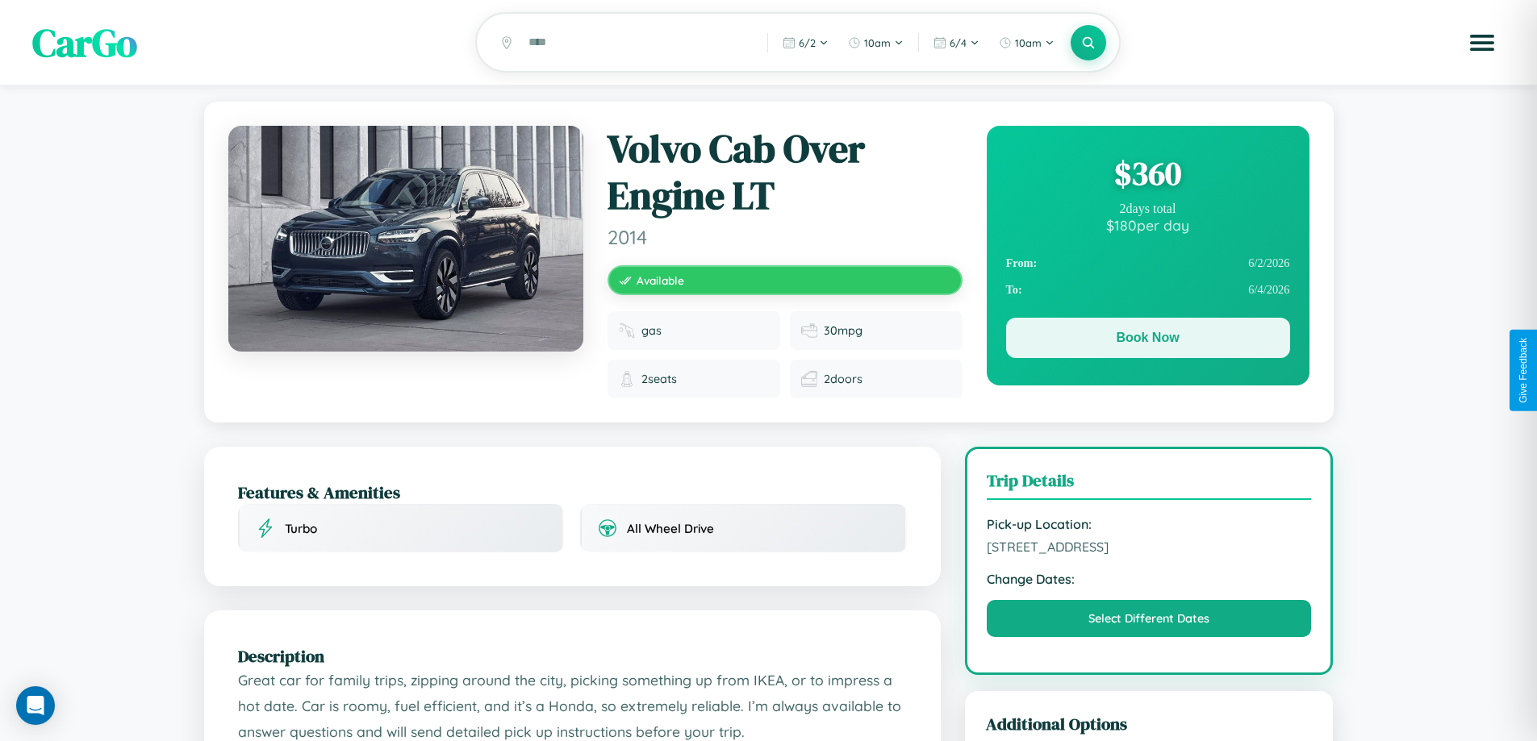
click at [1147, 340] on button "Book Now" at bounding box center [1148, 338] width 284 height 40
